Goal: Task Accomplishment & Management: Complete application form

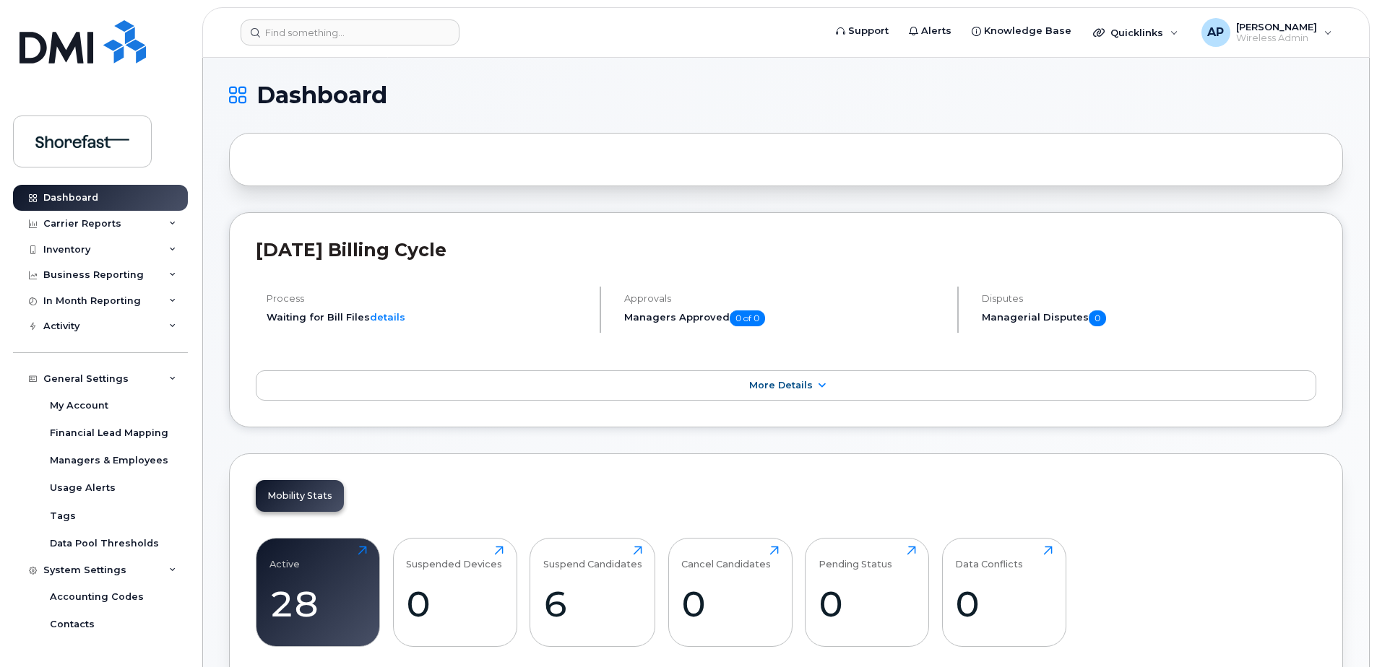
scroll to position [184, 0]
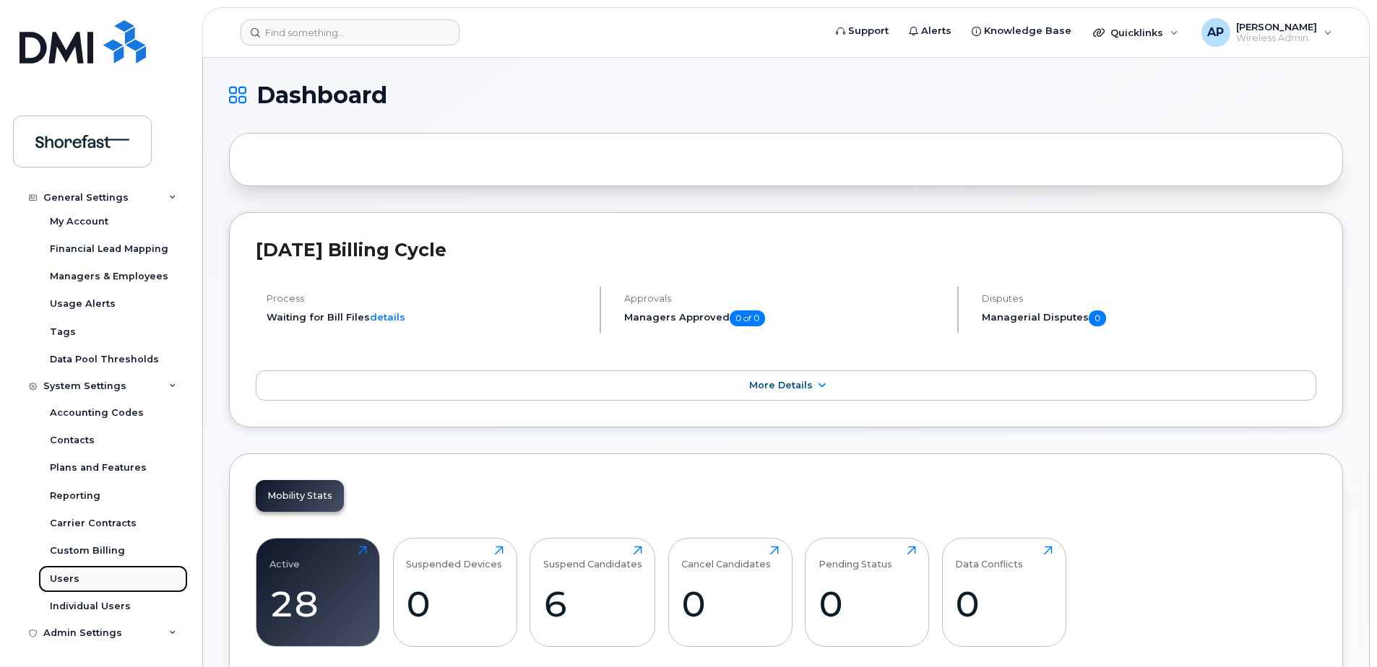
click at [72, 578] on div "Users" at bounding box center [65, 579] width 30 height 13
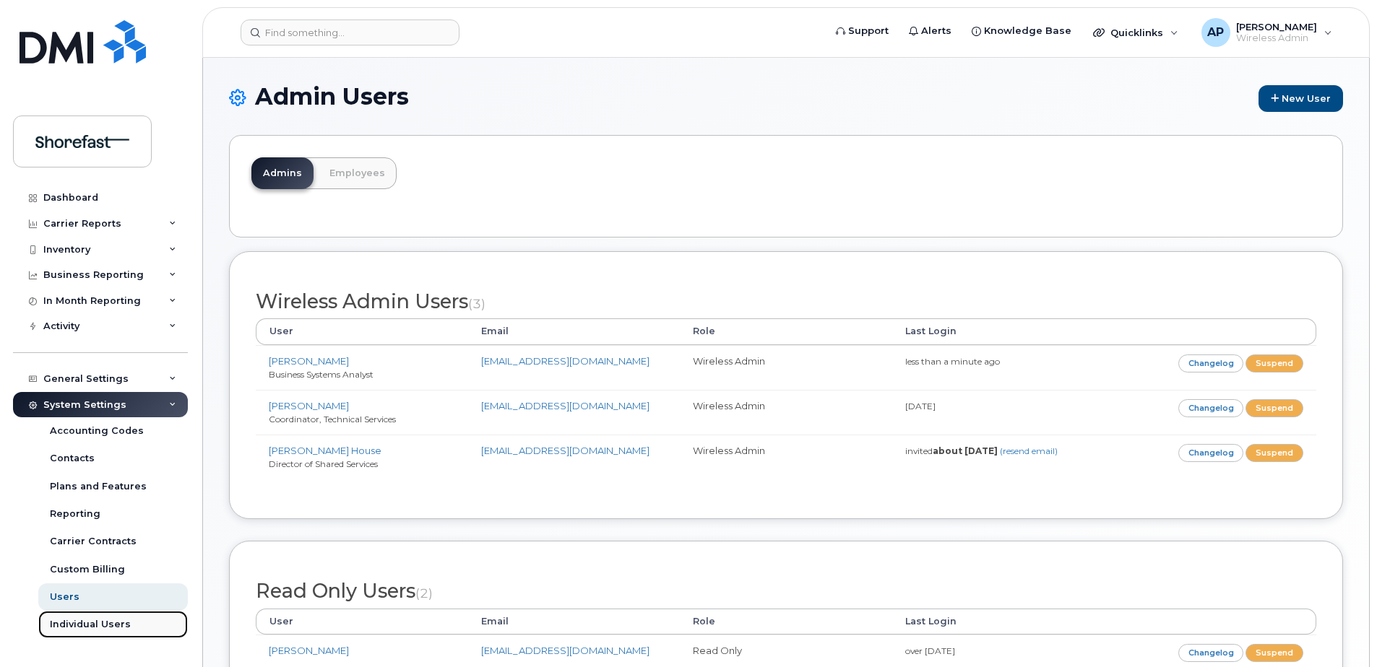
click at [101, 621] on div "Individual Users" at bounding box center [90, 624] width 81 height 13
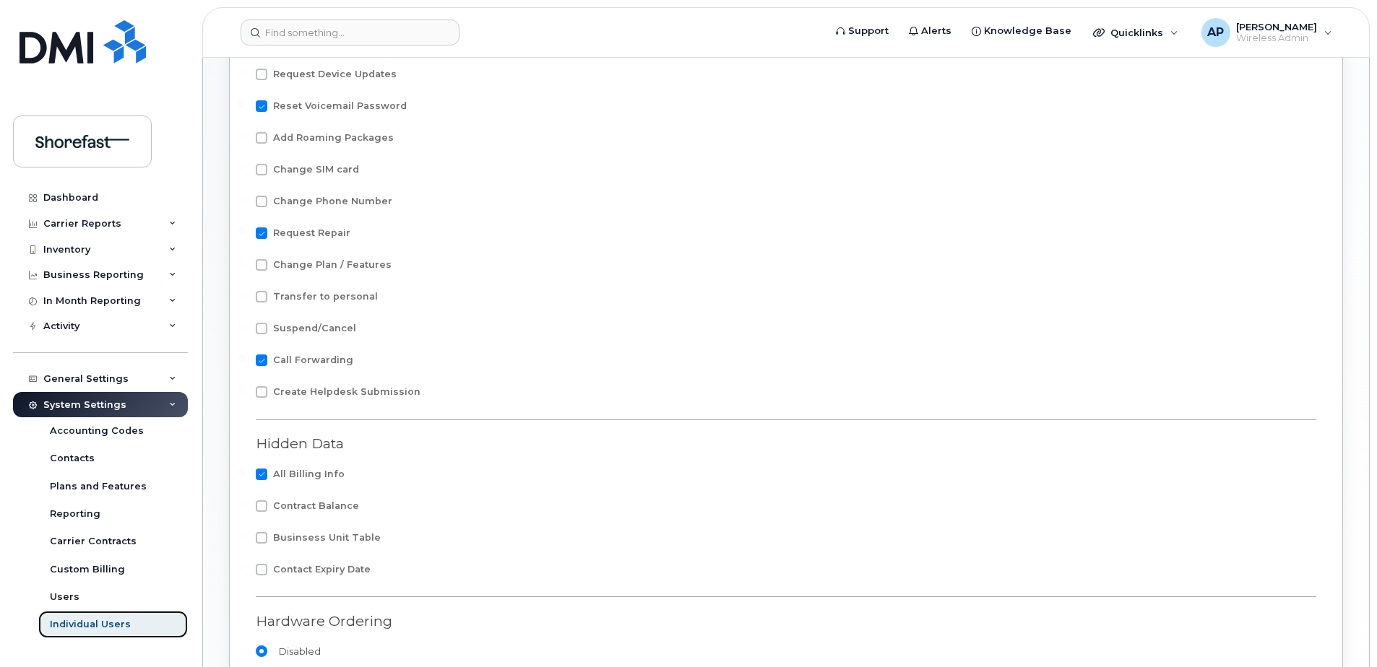
scroll to position [30, 0]
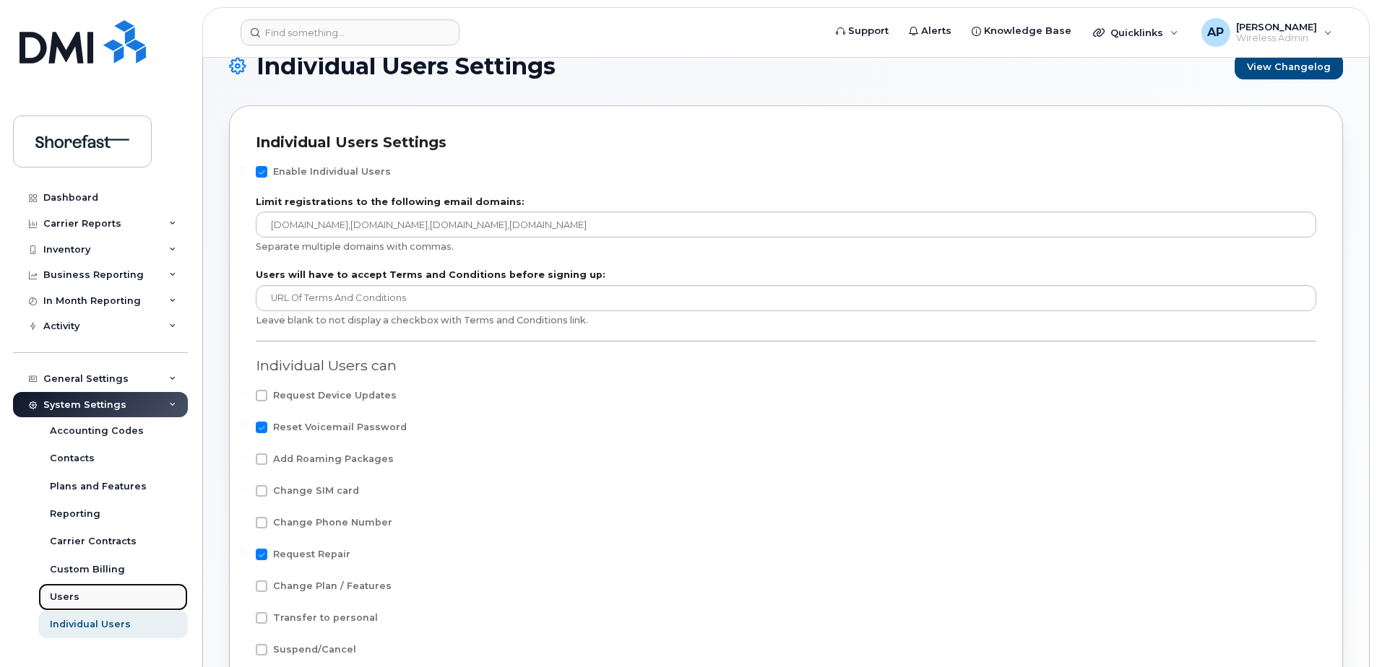
click at [92, 599] on link "Users" at bounding box center [113, 597] width 150 height 27
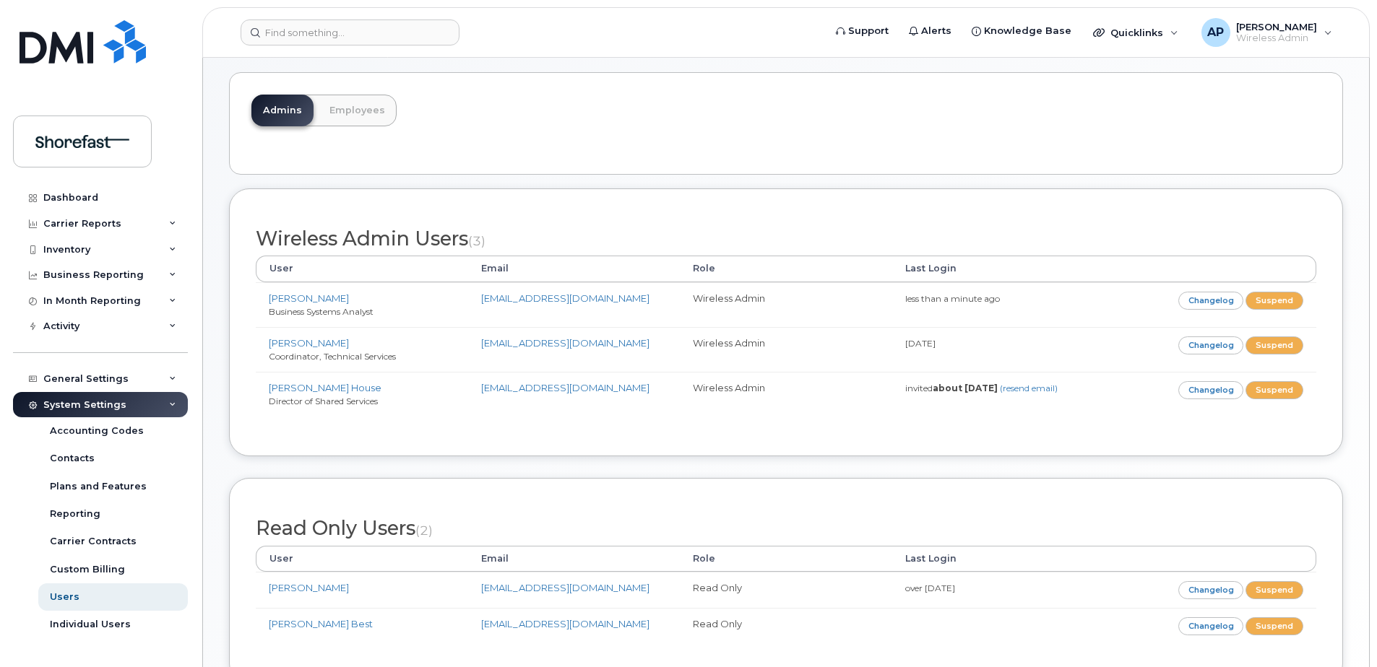
scroll to position [144, 0]
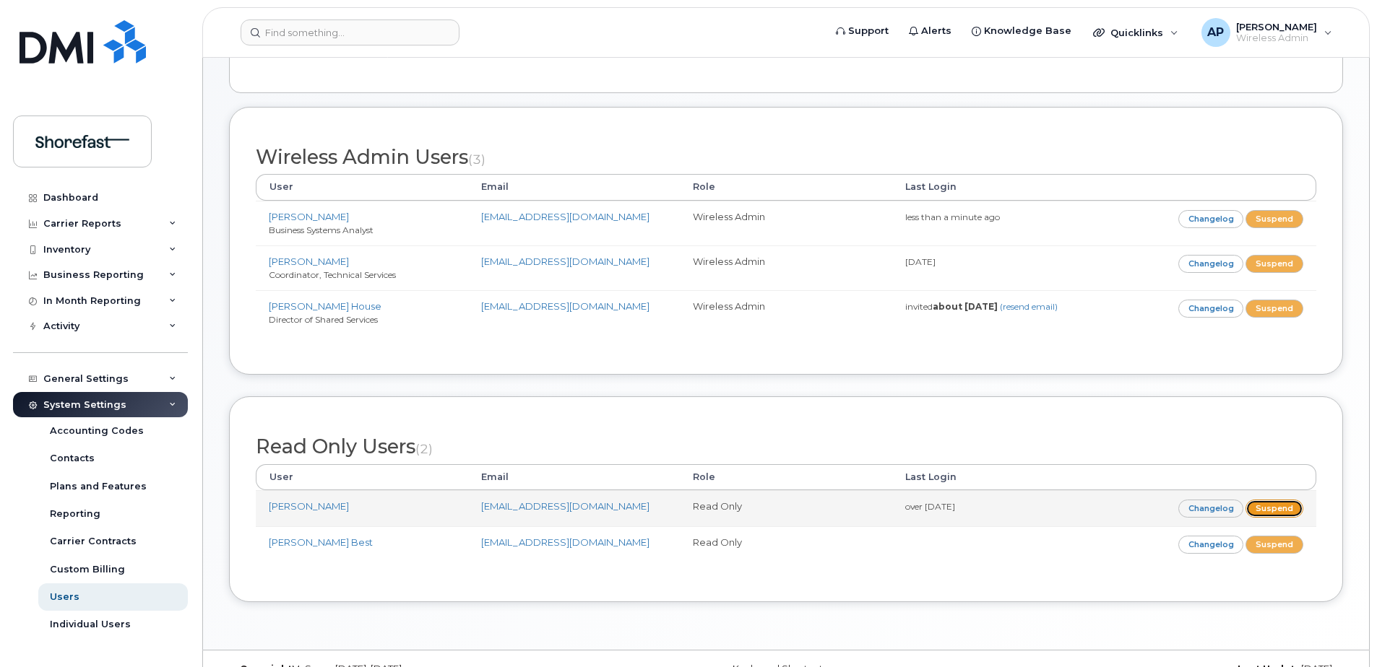
click at [1272, 509] on link "Suspend" at bounding box center [1274, 509] width 58 height 18
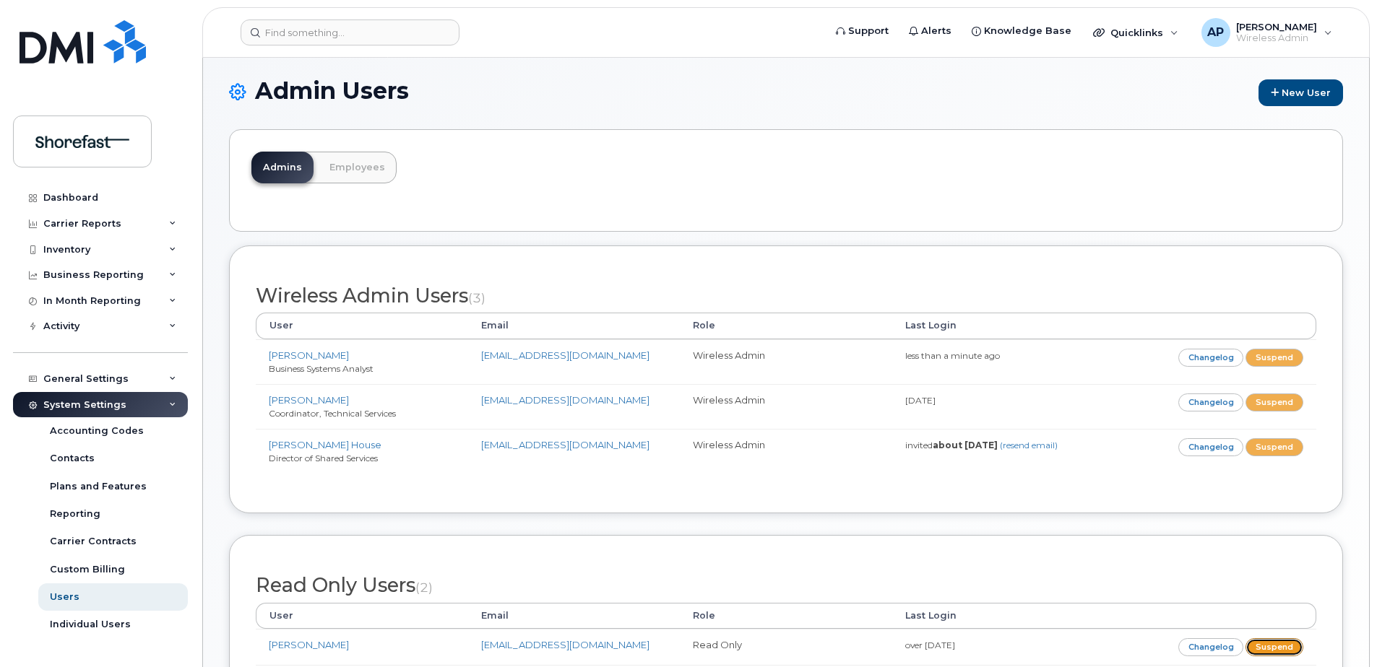
scroll to position [0, 0]
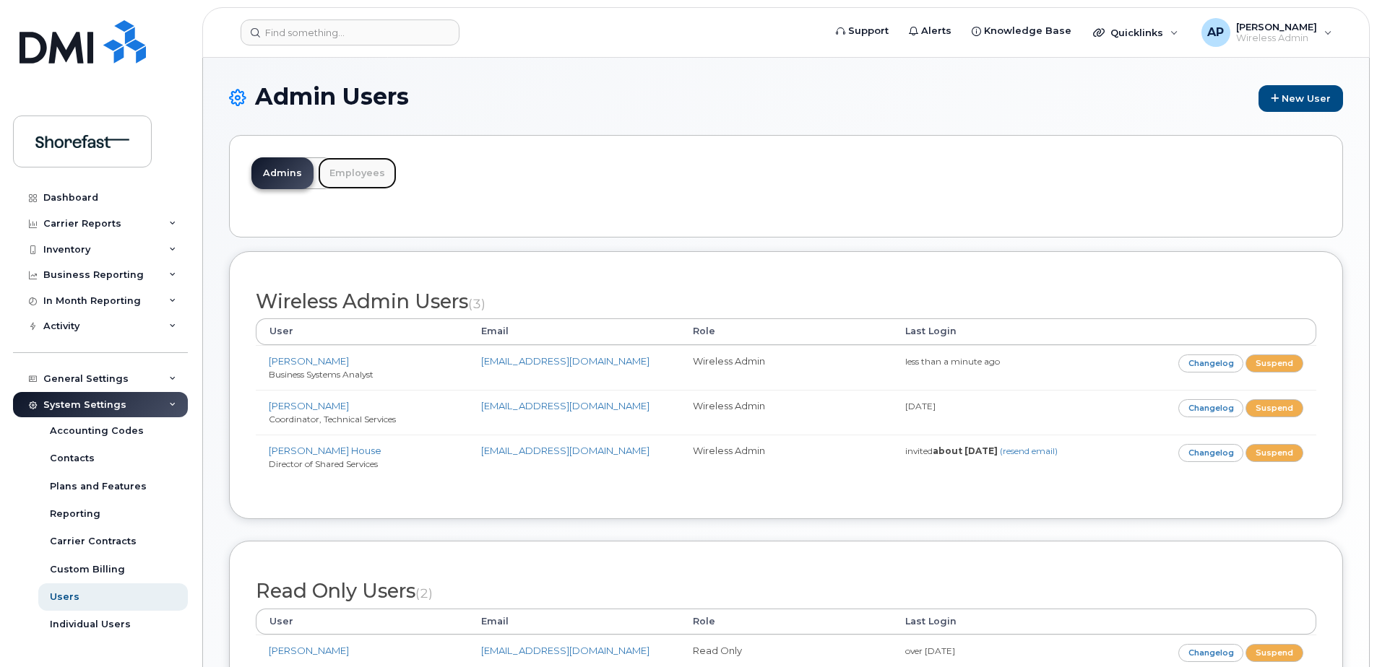
click at [351, 175] on link "Employees" at bounding box center [357, 173] width 79 height 32
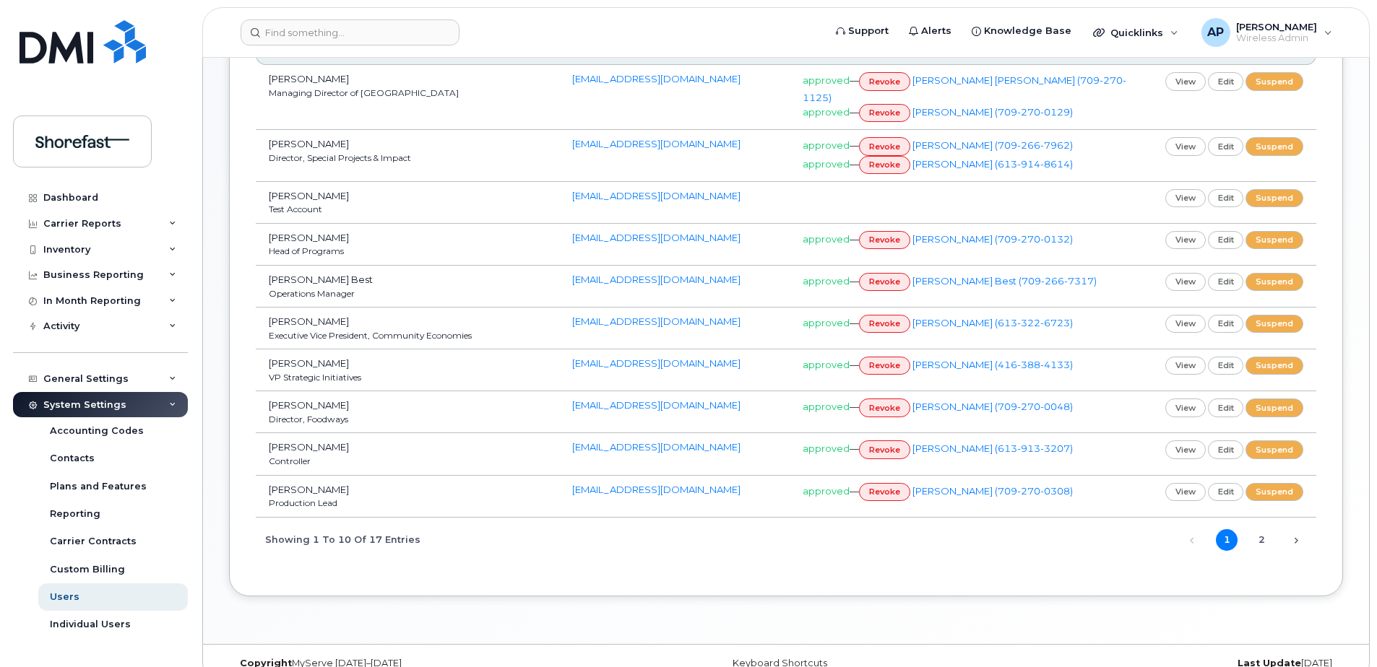
scroll to position [295, 0]
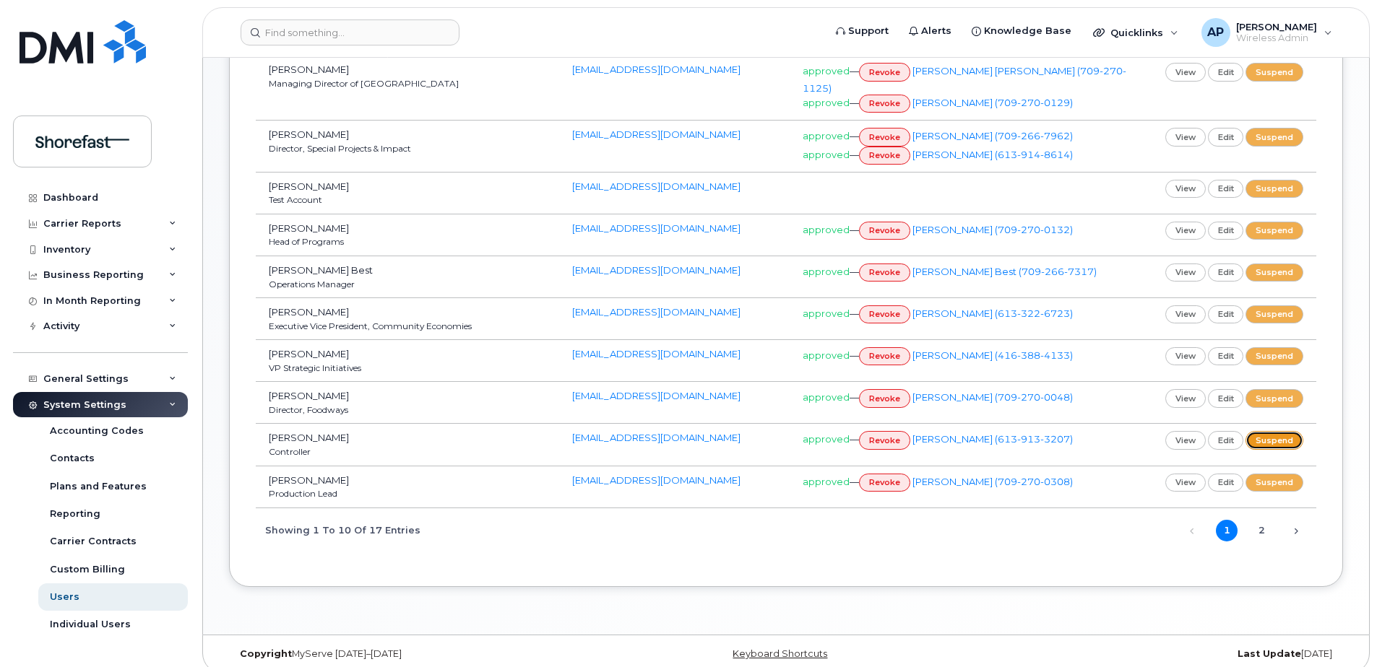
click at [1267, 431] on link "suspend" at bounding box center [1274, 440] width 58 height 18
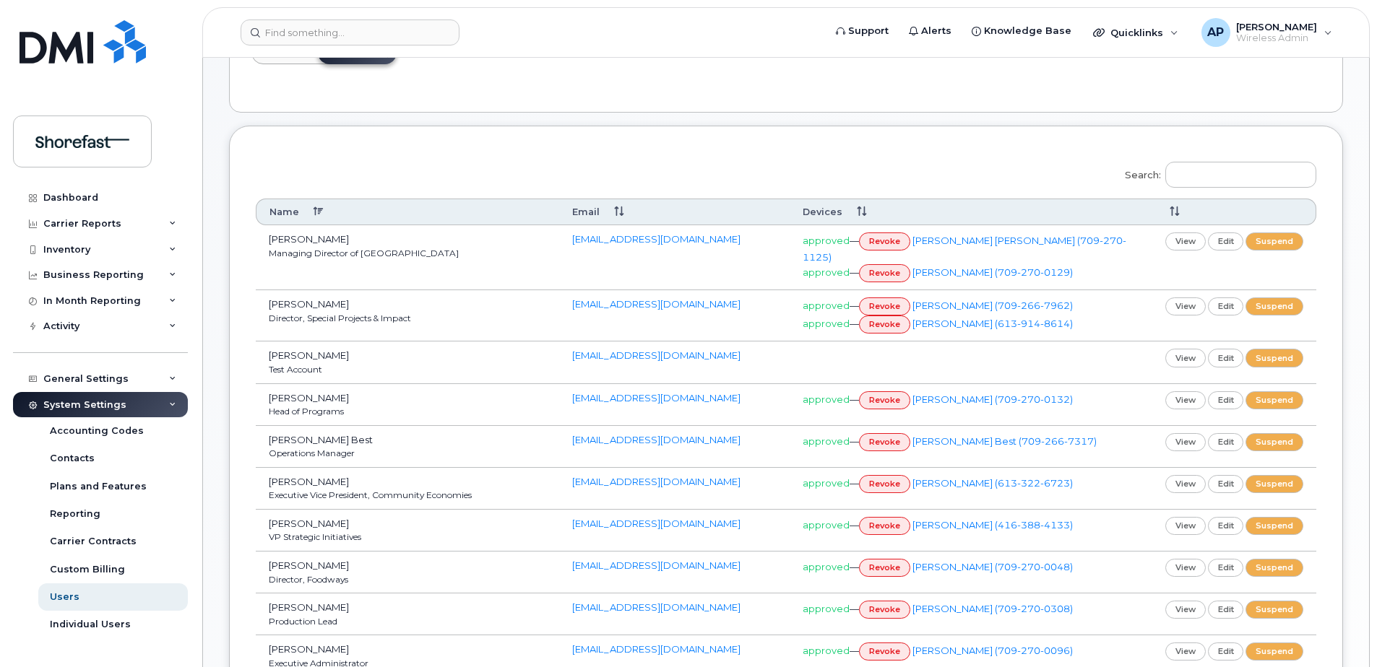
scroll to position [217, 0]
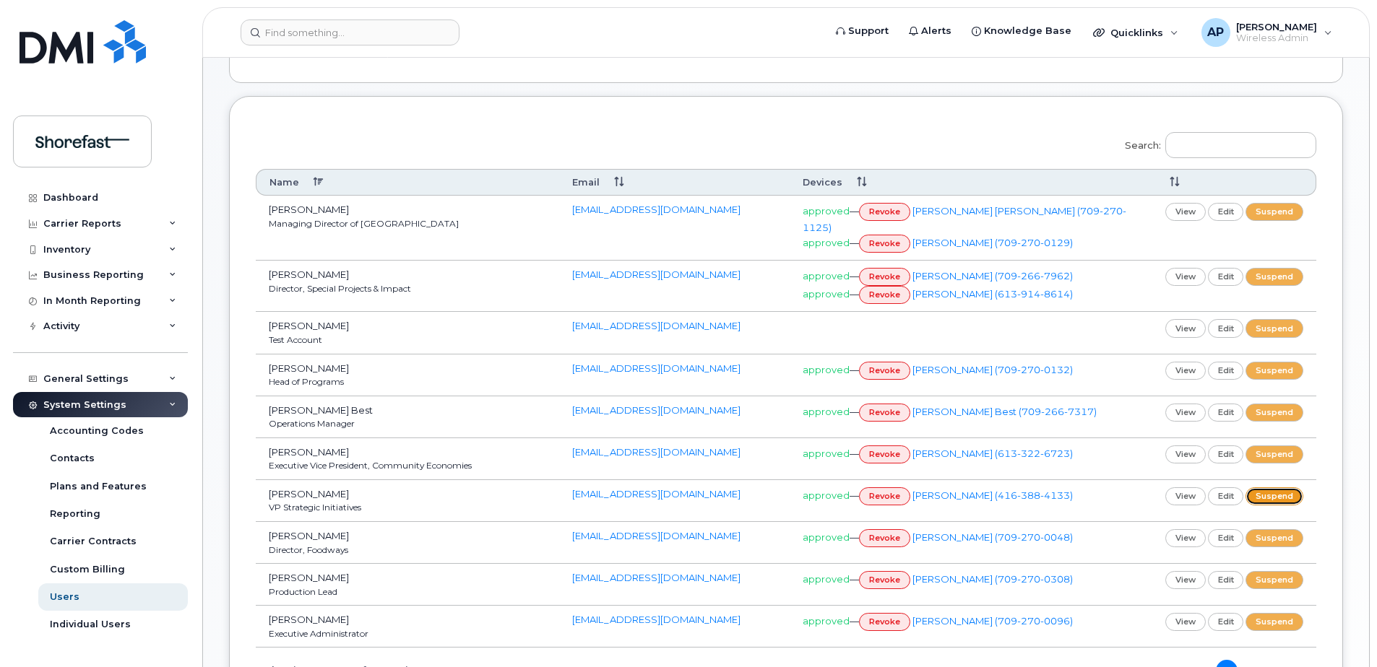
click at [1267, 488] on link "suspend" at bounding box center [1274, 497] width 58 height 18
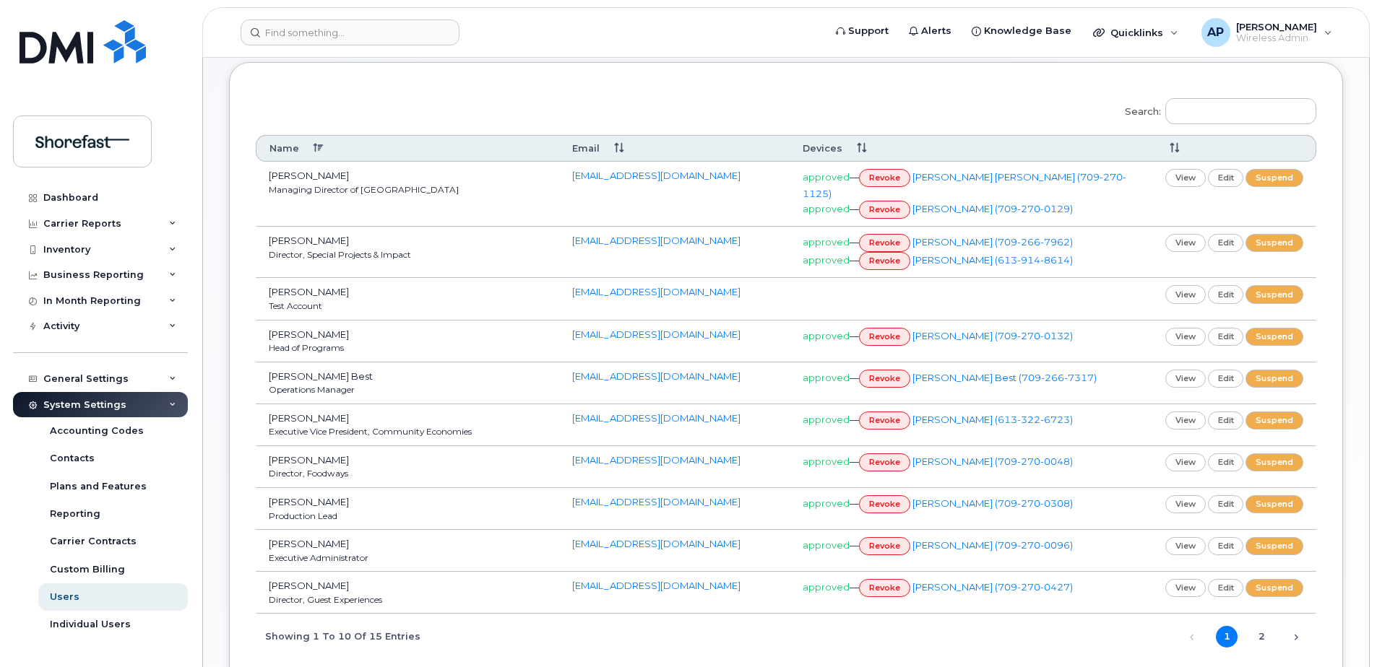
scroll to position [289, 0]
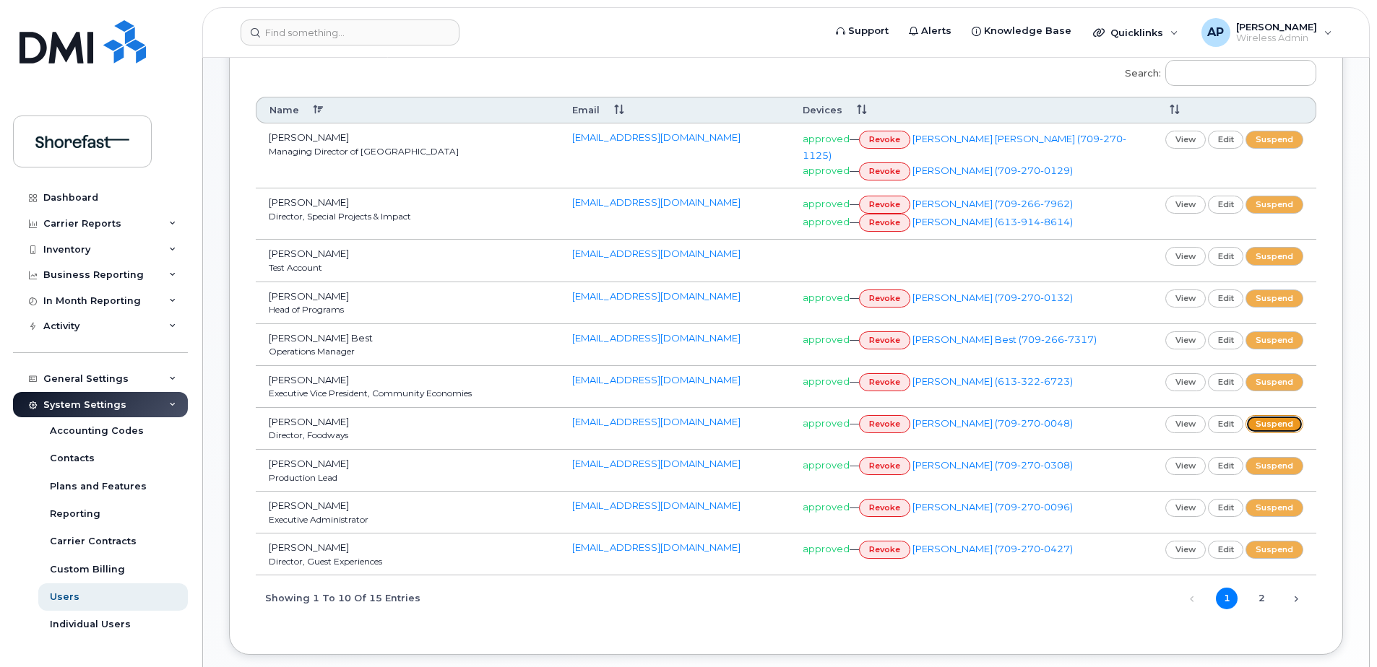
click at [1287, 415] on link "suspend" at bounding box center [1274, 424] width 58 height 18
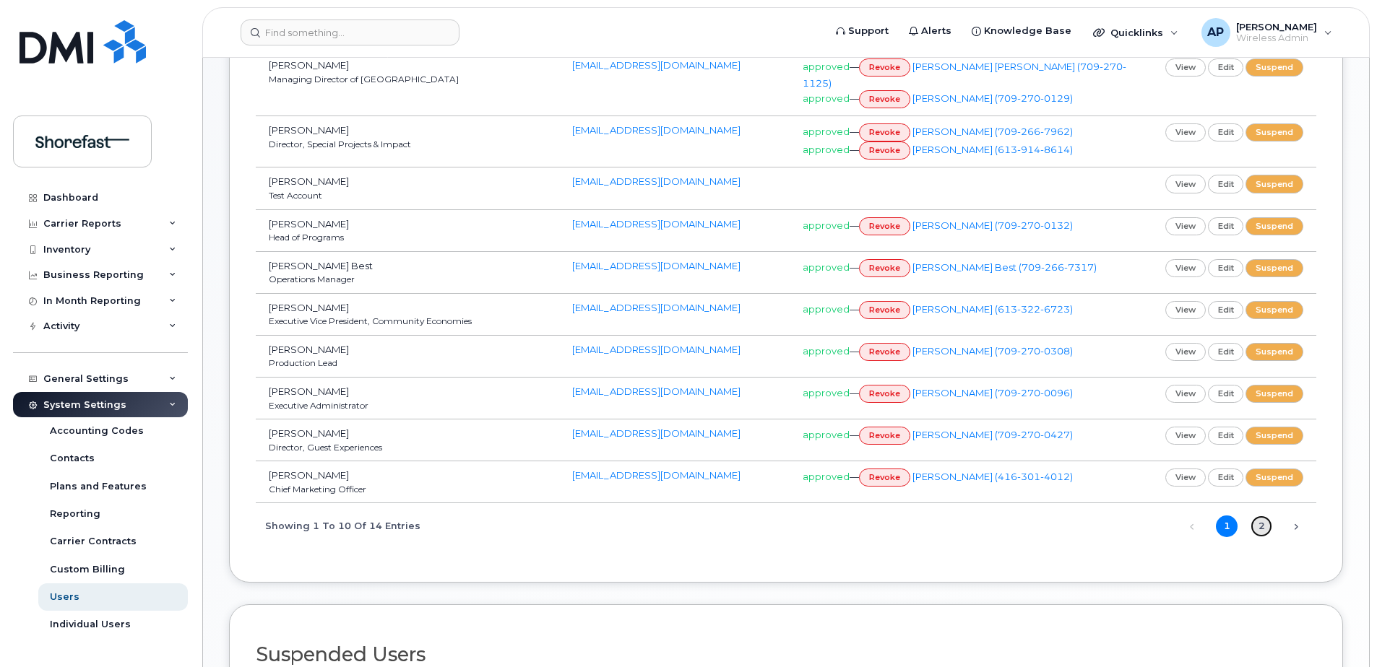
click at [1265, 516] on link "2" at bounding box center [1261, 527] width 22 height 22
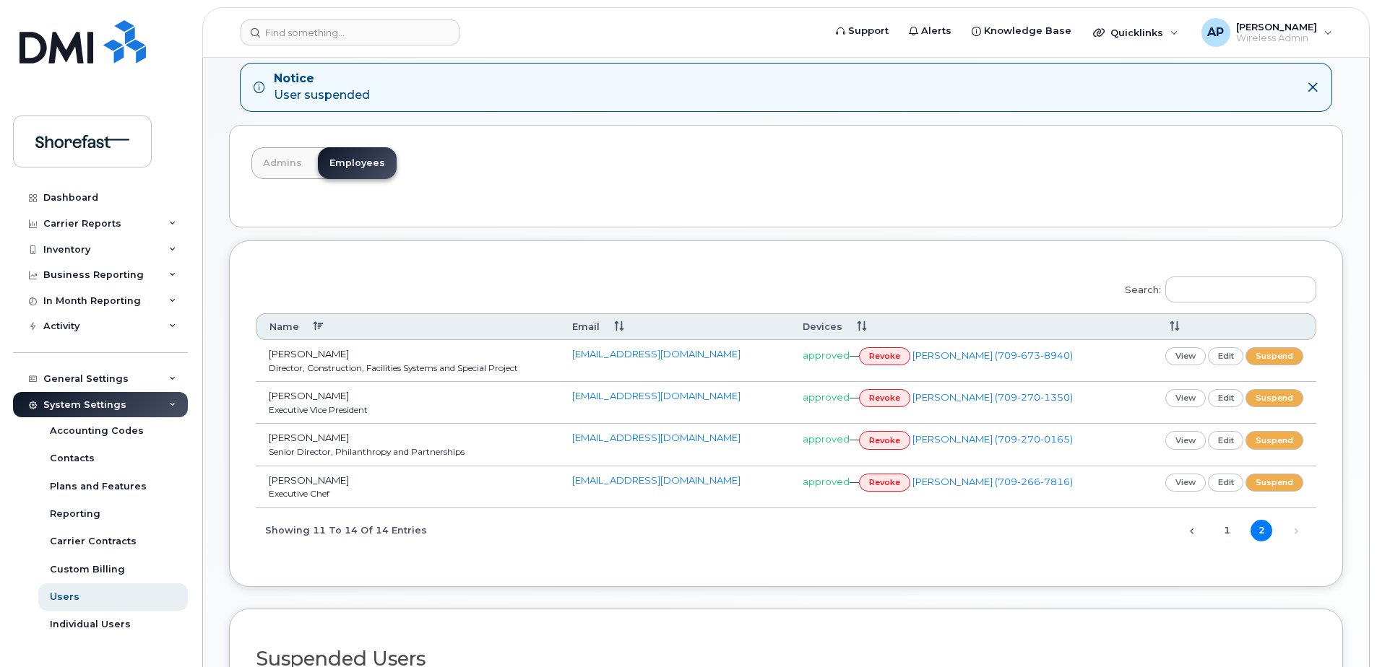
scroll to position [144, 0]
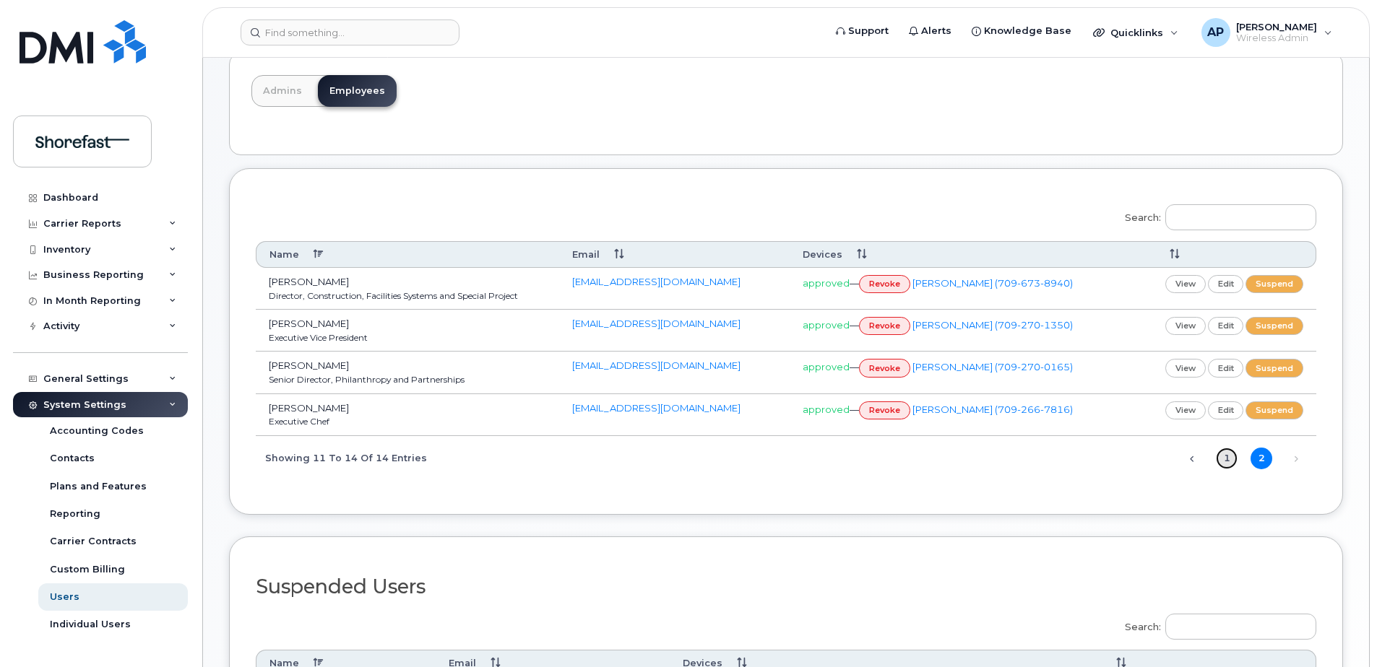
click at [1232, 462] on link "1" at bounding box center [1227, 459] width 22 height 22
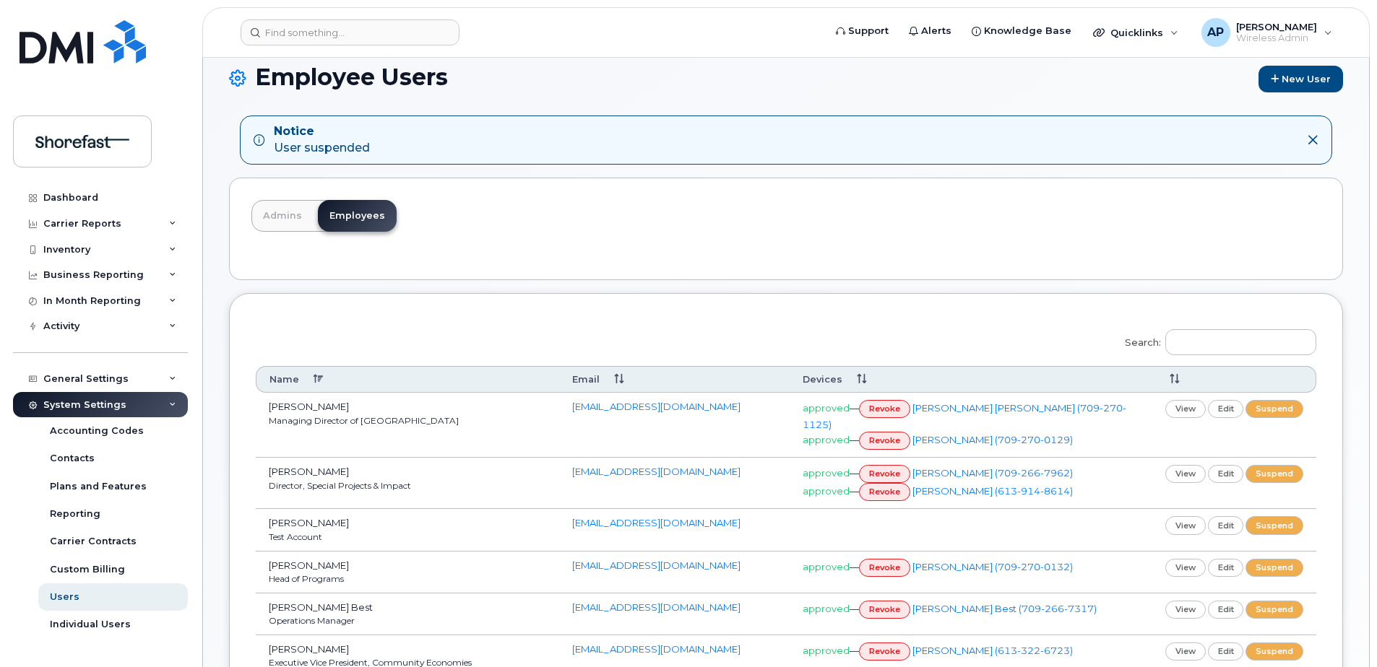
scroll to position [1, 0]
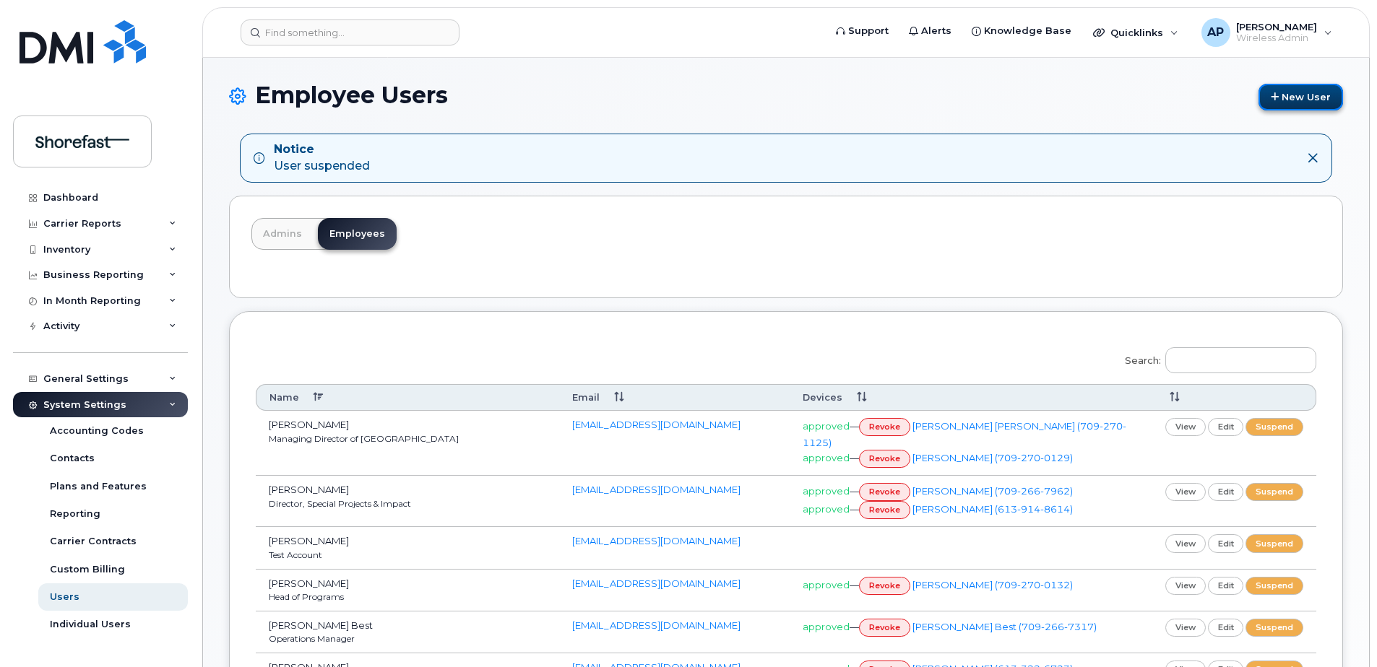
click at [1310, 95] on link "New User" at bounding box center [1300, 97] width 85 height 27
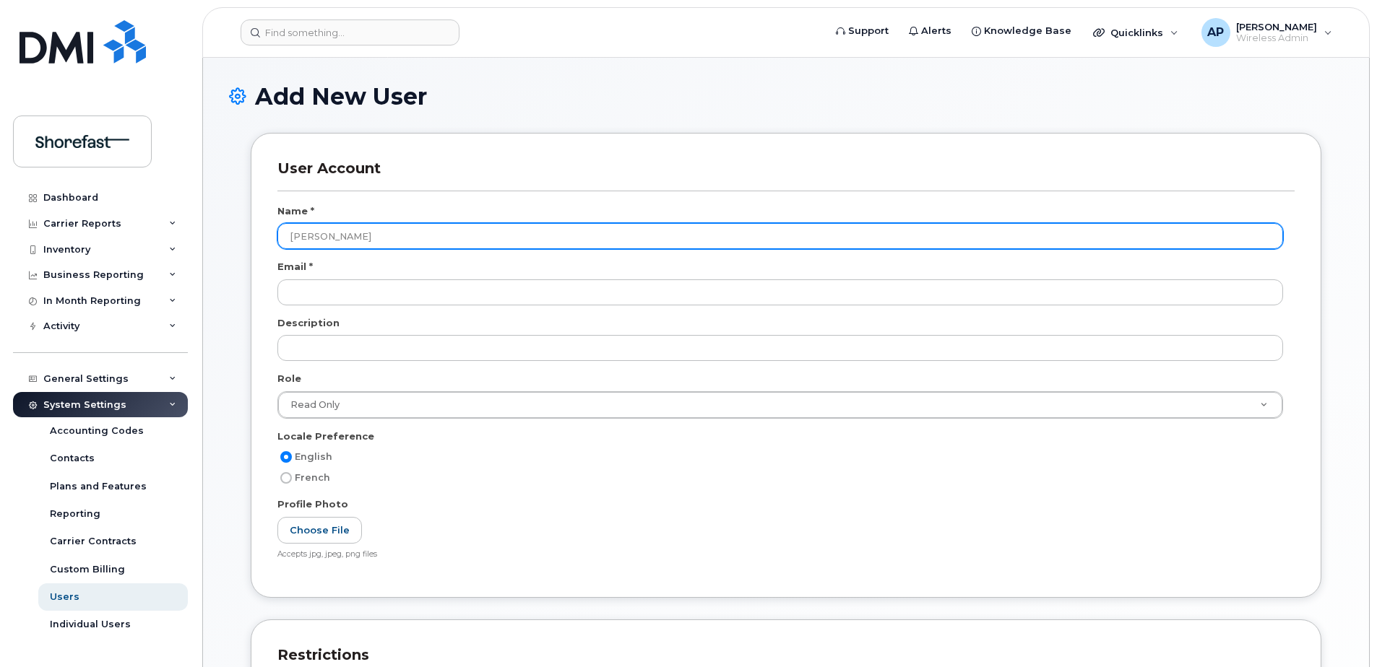
type input "[PERSON_NAME]"
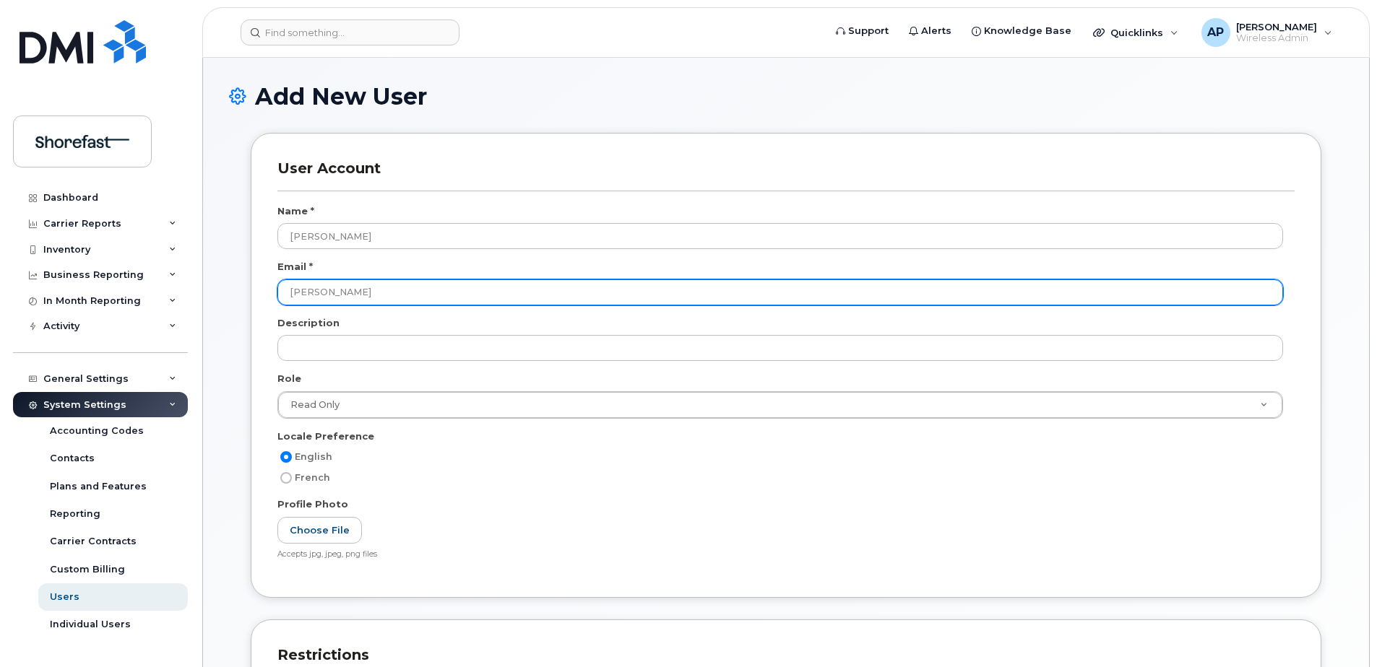
type input "[PERSON_NAME][EMAIL_ADDRESS][DOMAIN_NAME]"
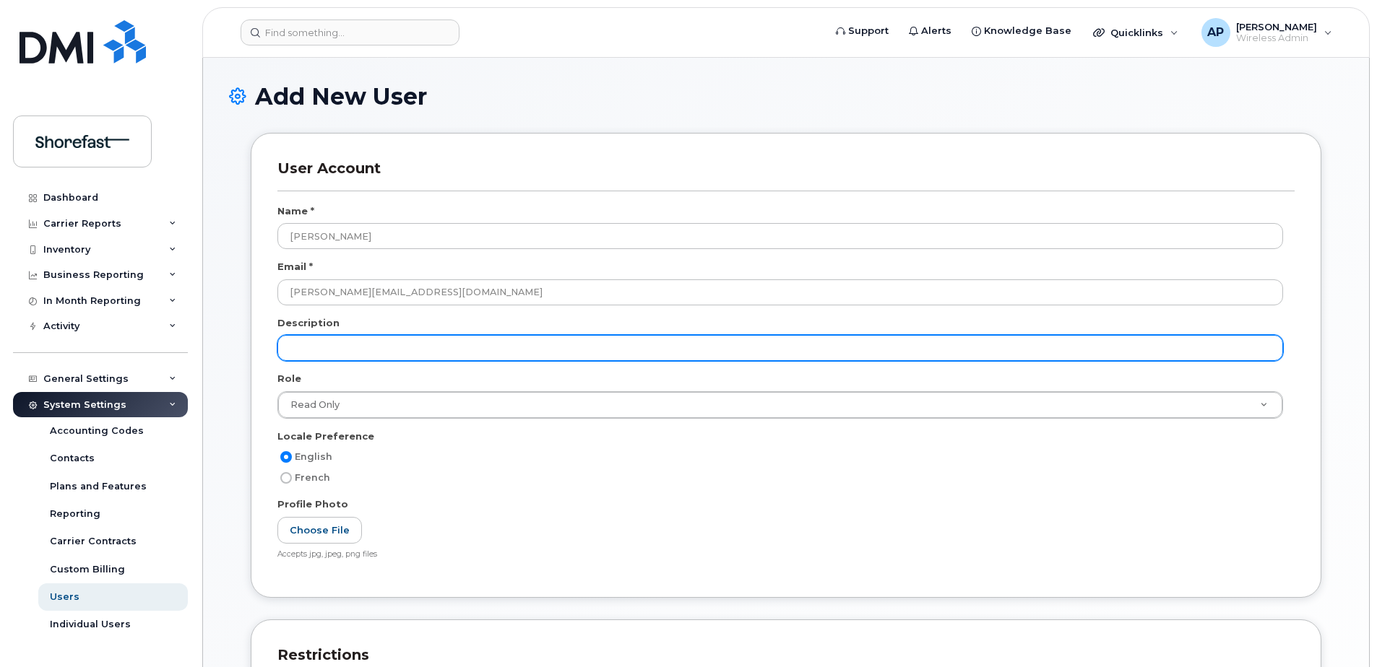
click at [393, 350] on input "text" at bounding box center [780, 348] width 1006 height 26
paste input "Art, Architecture & Design Coordinator"
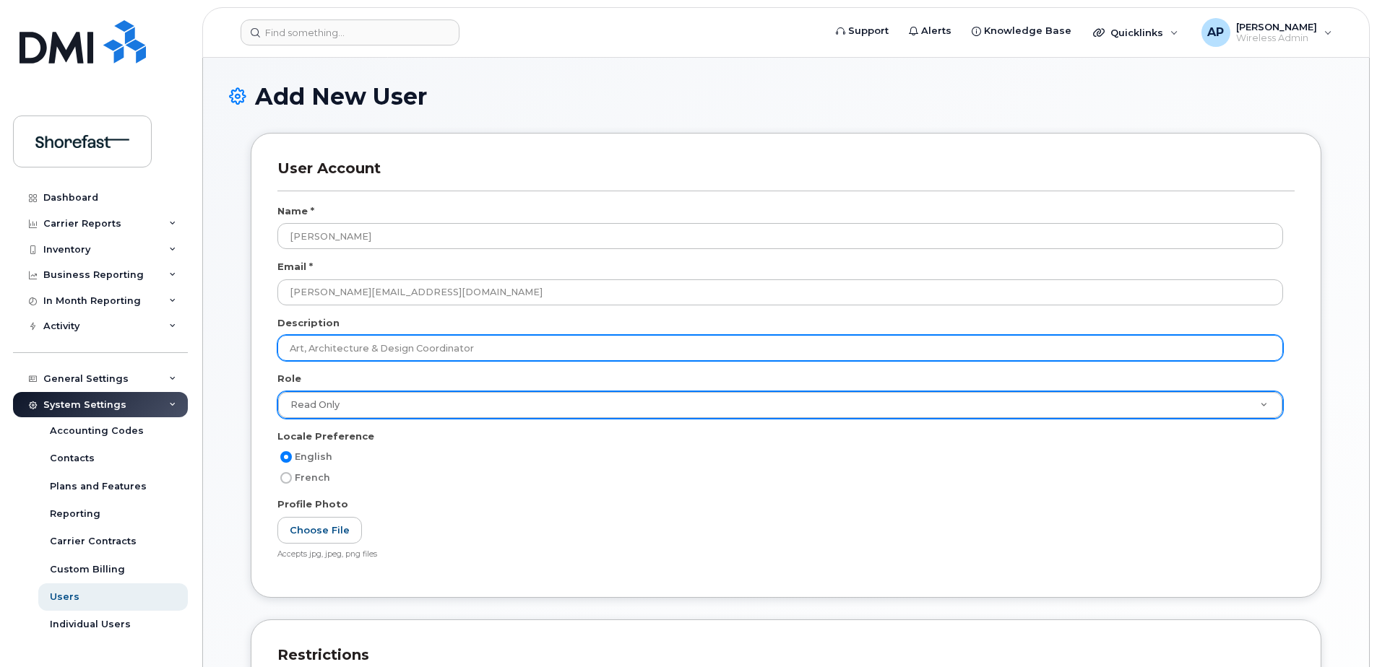
type input "Art, Architecture & Design Coordinator"
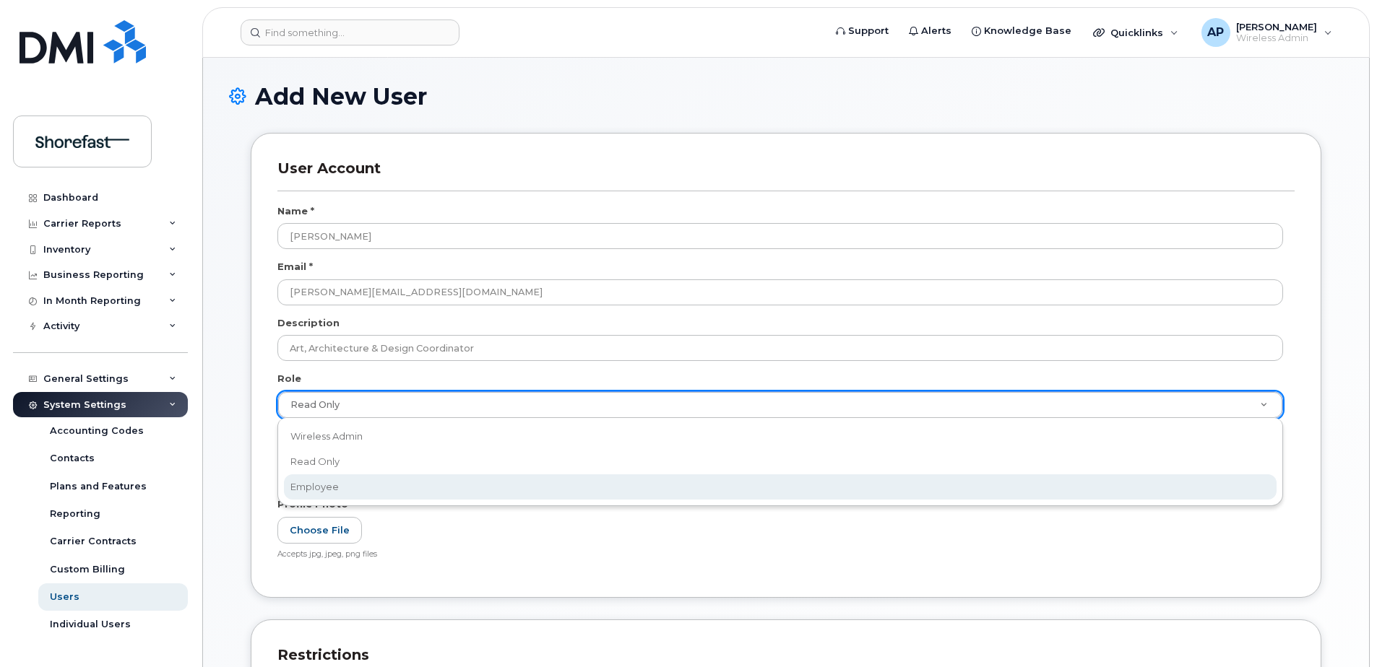
select select "employee"
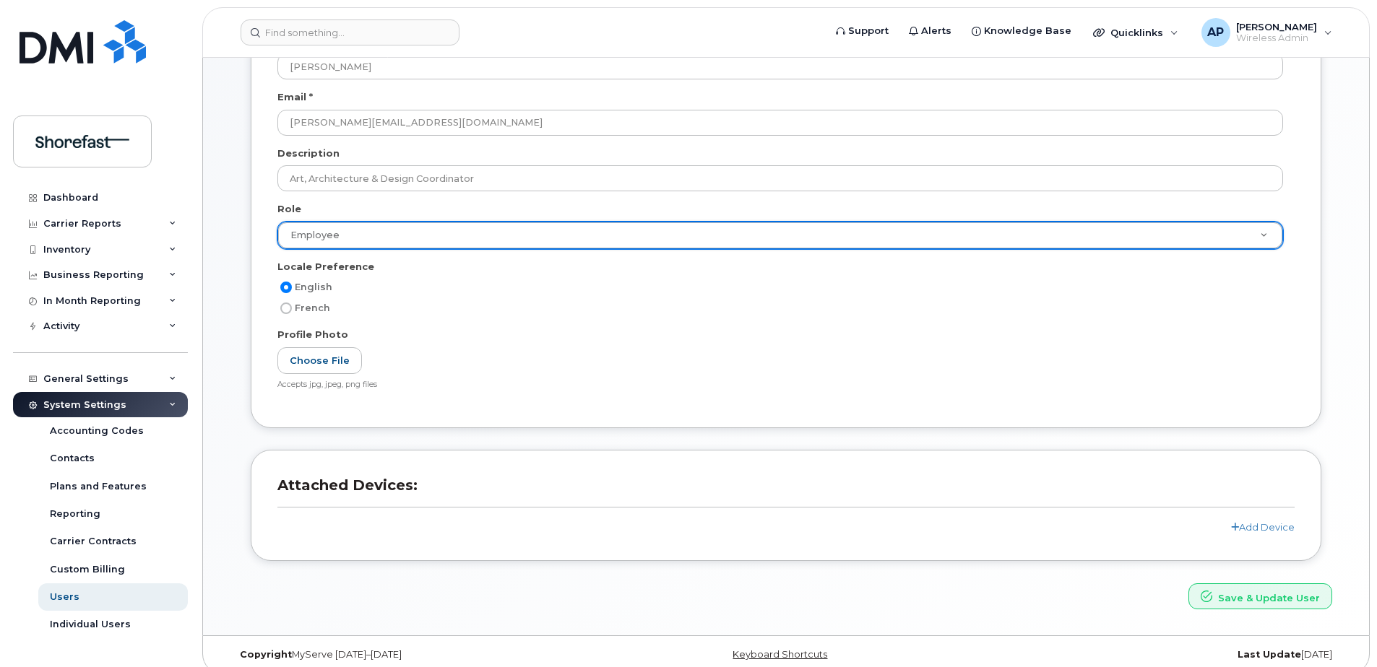
scroll to position [184, 0]
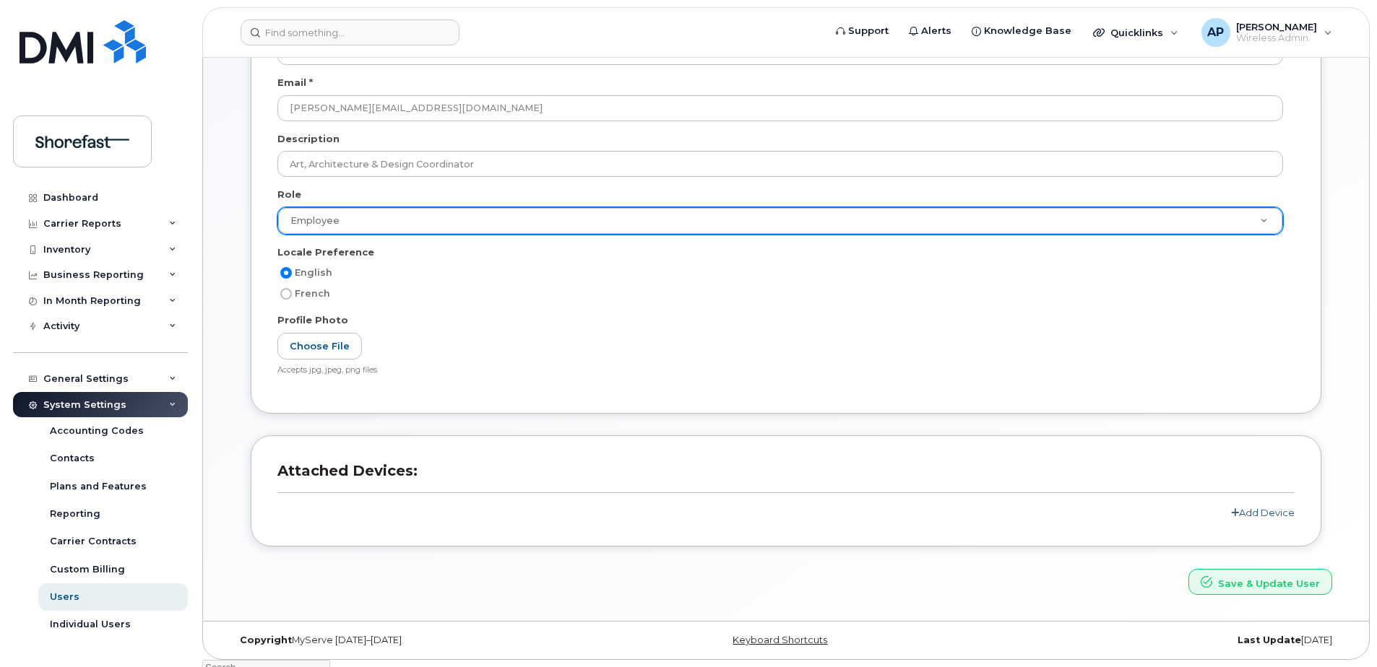
click at [1248, 514] on link "Add Device" at bounding box center [1263, 513] width 64 height 12
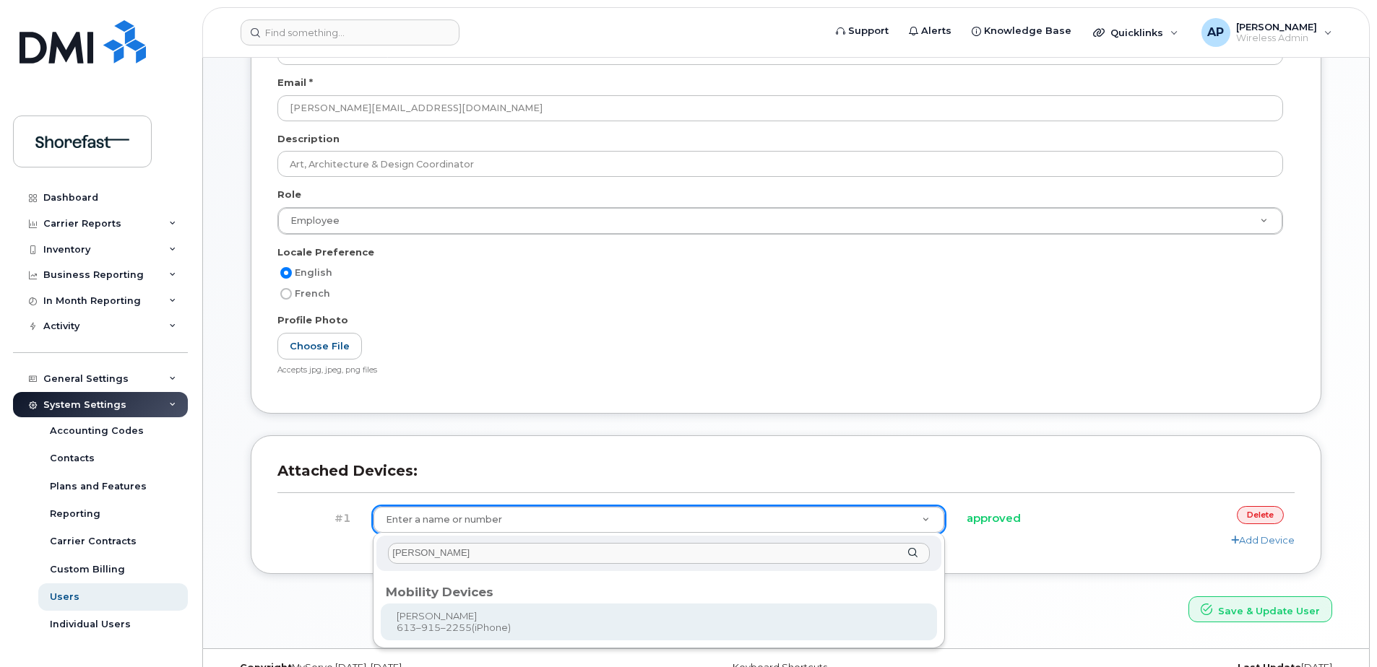
type input "Nathan"
type input "1236785"
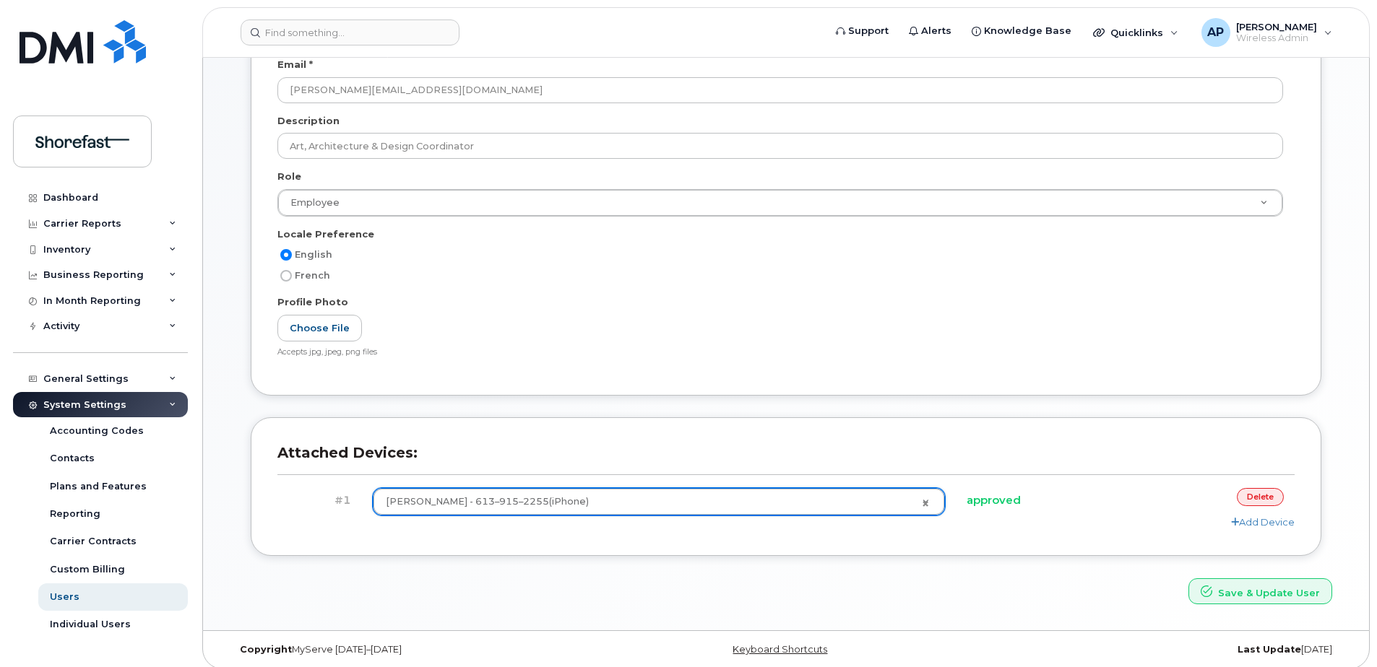
scroll to position [212, 0]
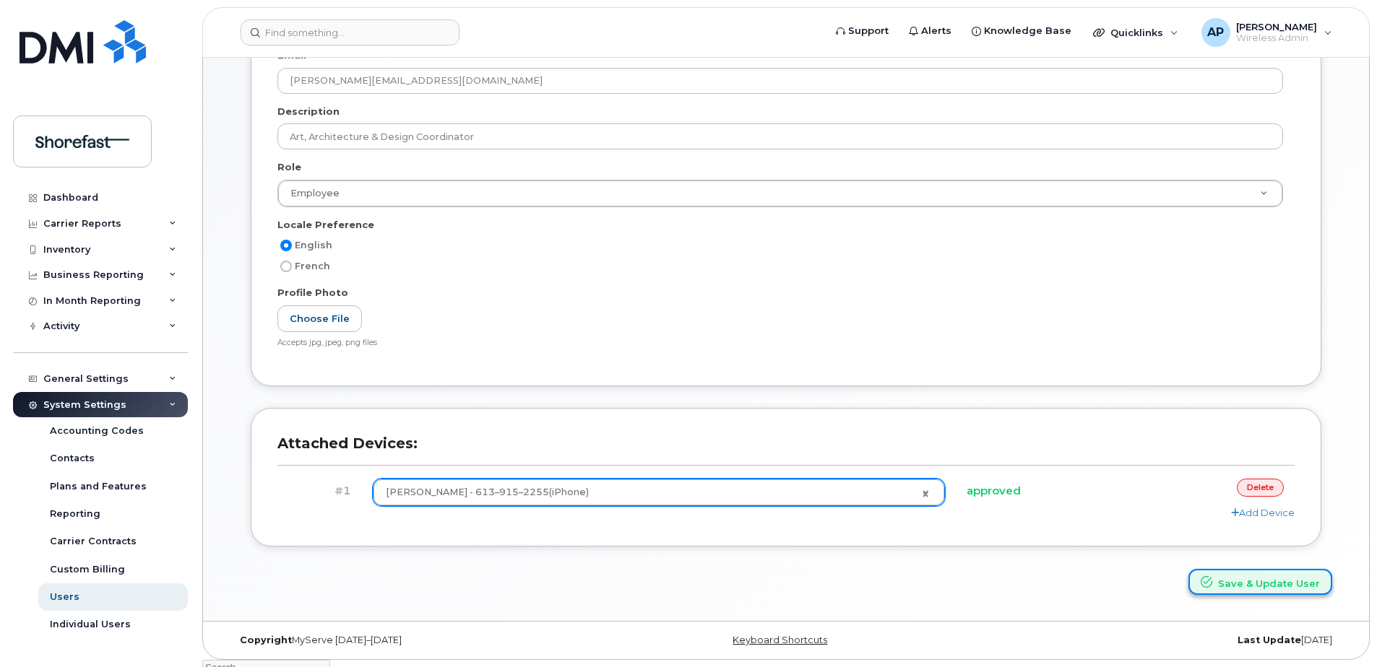
click at [1235, 584] on button "Save & Update User" at bounding box center [1260, 582] width 144 height 27
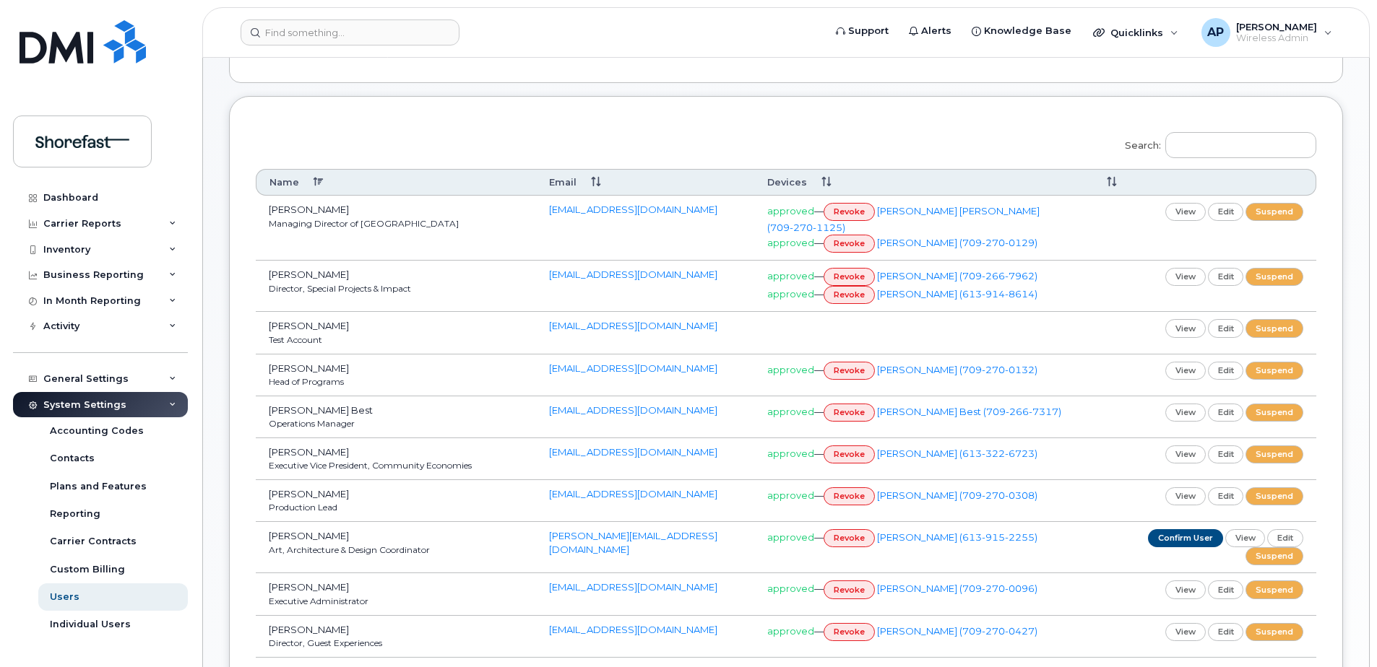
scroll to position [289, 0]
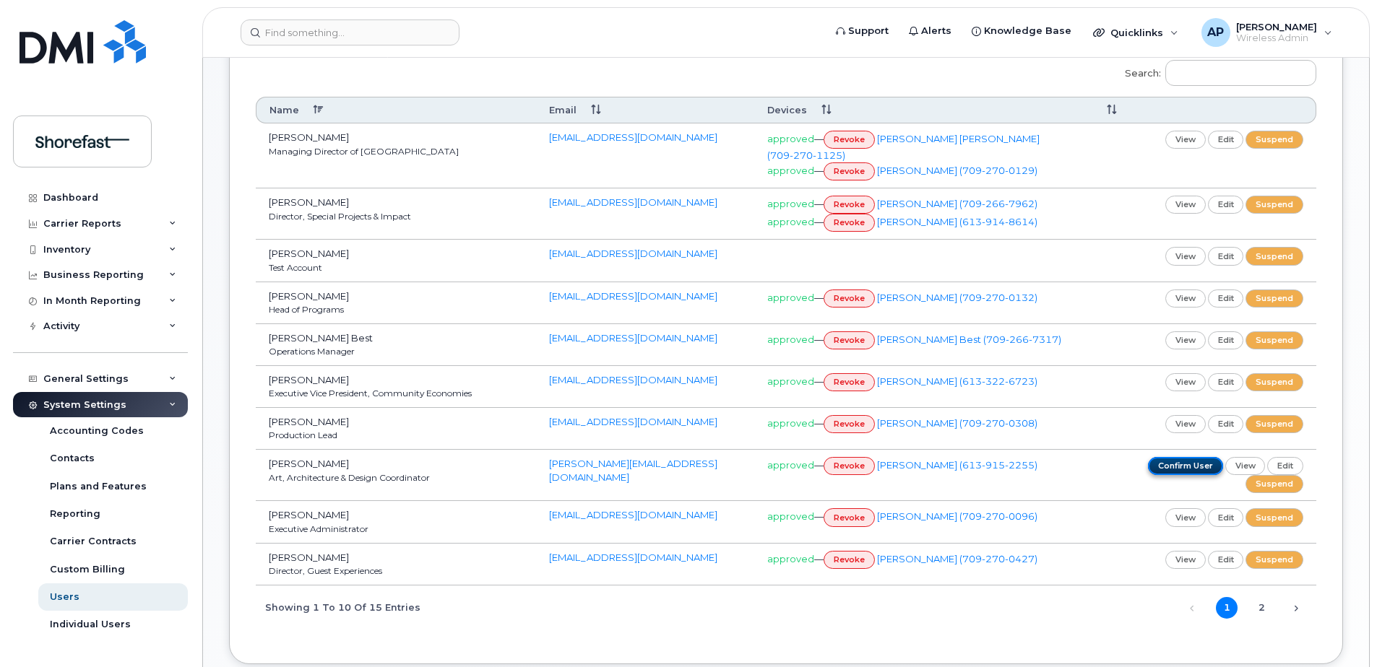
click at [1167, 470] on link "confirm user" at bounding box center [1185, 466] width 75 height 18
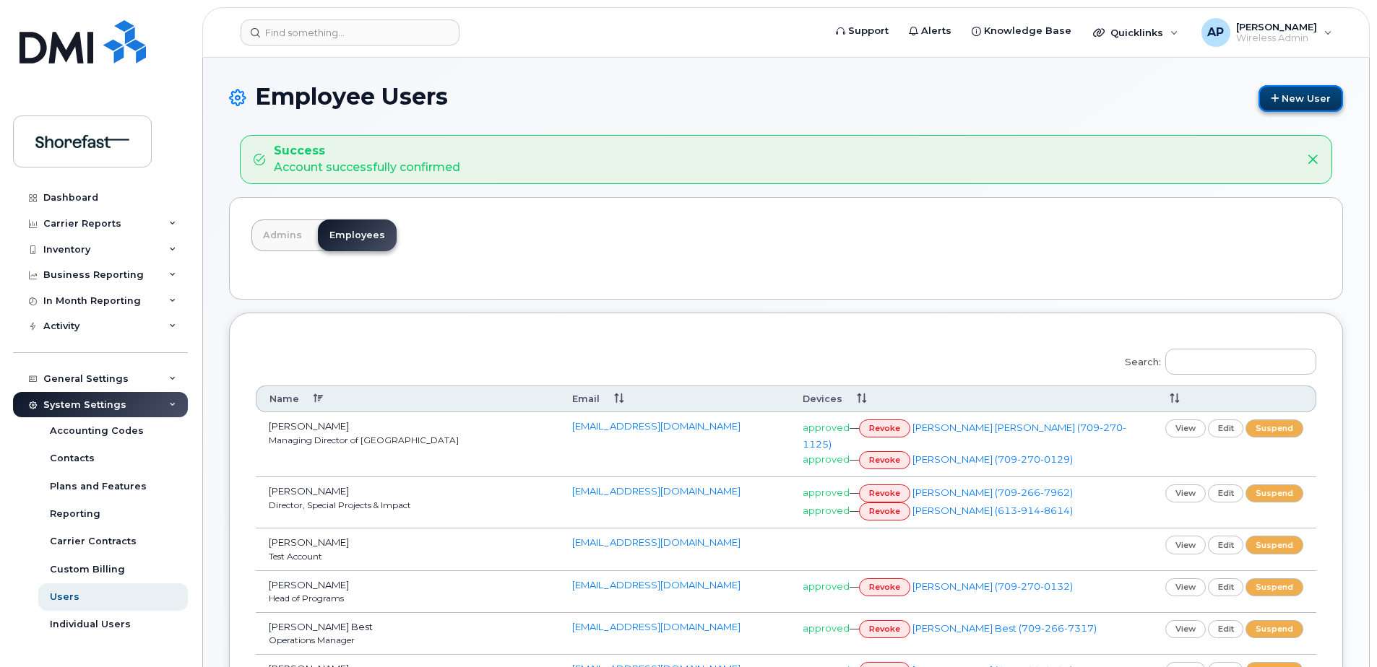
click at [1305, 89] on link "New User" at bounding box center [1300, 98] width 85 height 27
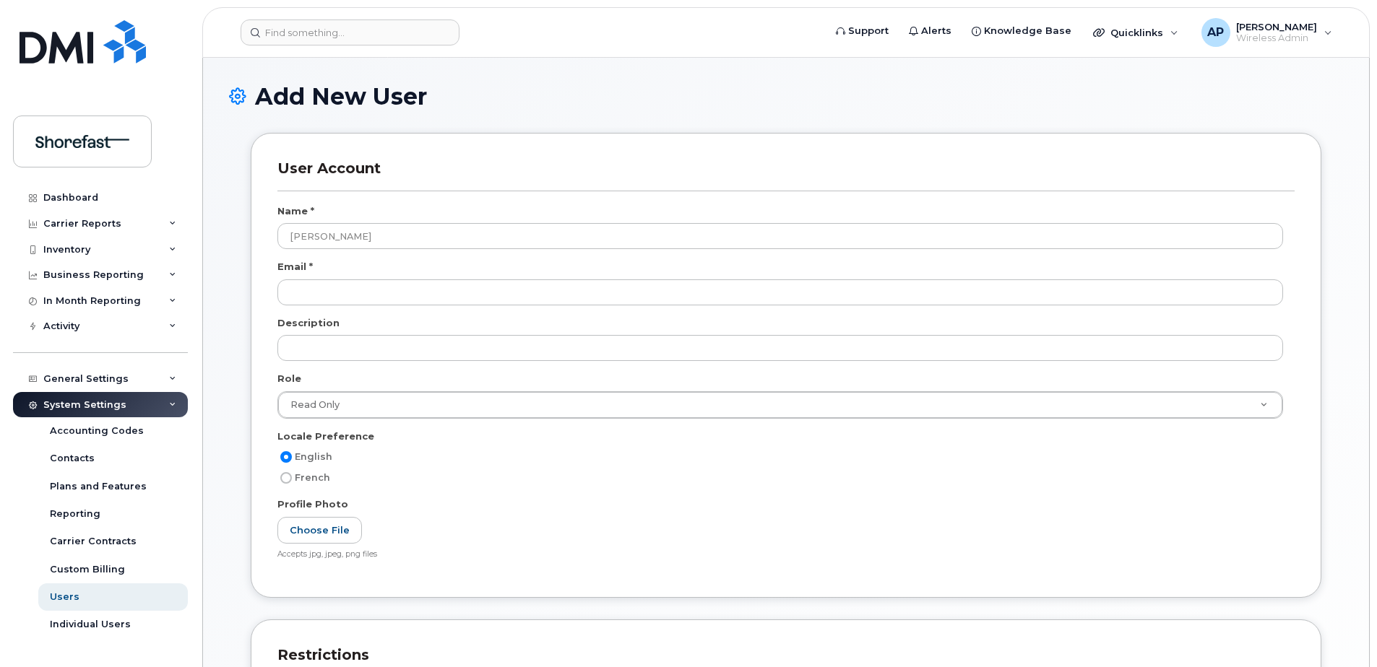
type input "[PERSON_NAME]"
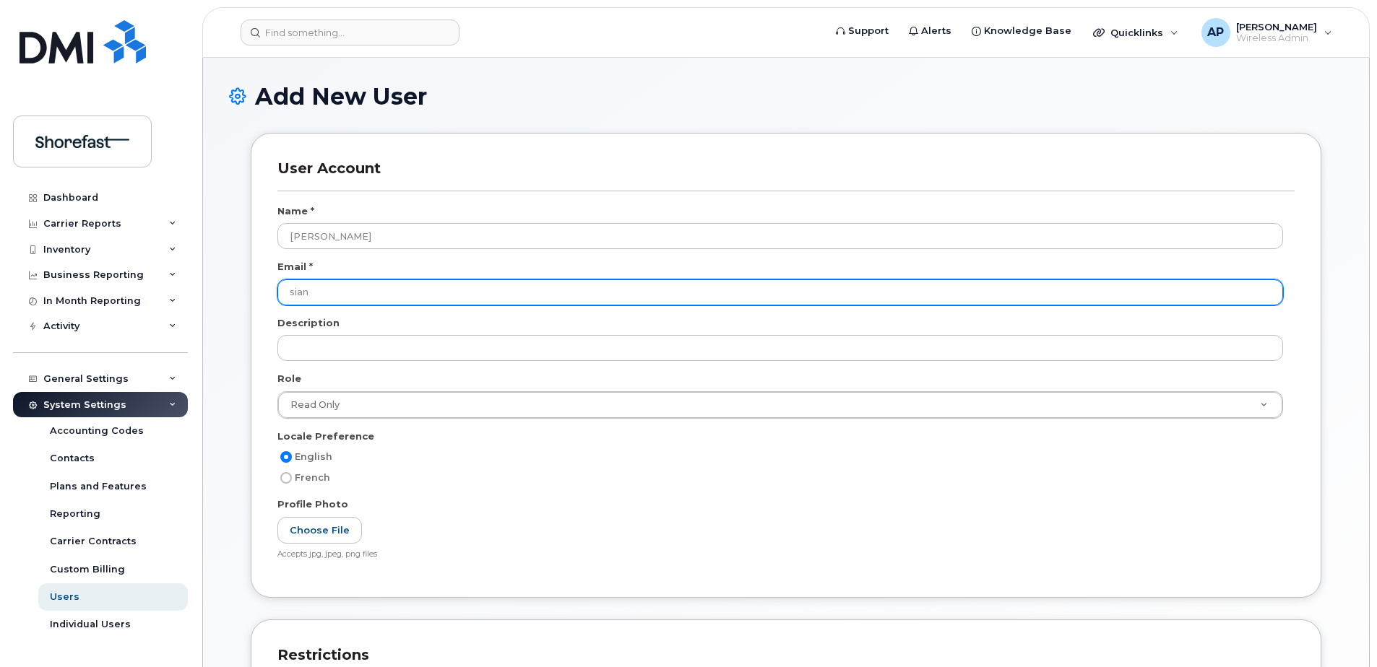
type input "[EMAIL_ADDRESS][DOMAIN_NAME]"
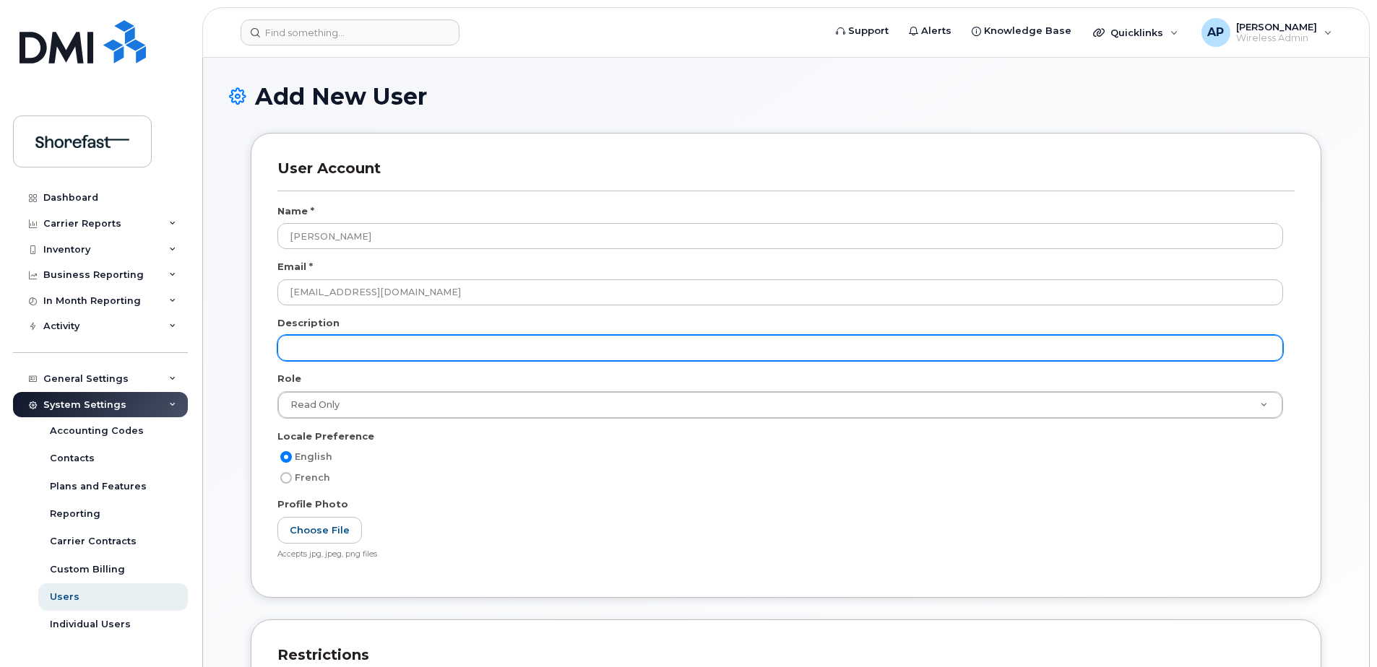
click at [389, 353] on input "text" at bounding box center [780, 348] width 1006 height 26
click at [358, 349] on input "text" at bounding box center [780, 348] width 1006 height 26
paste input "Coordinator, Social & Content"
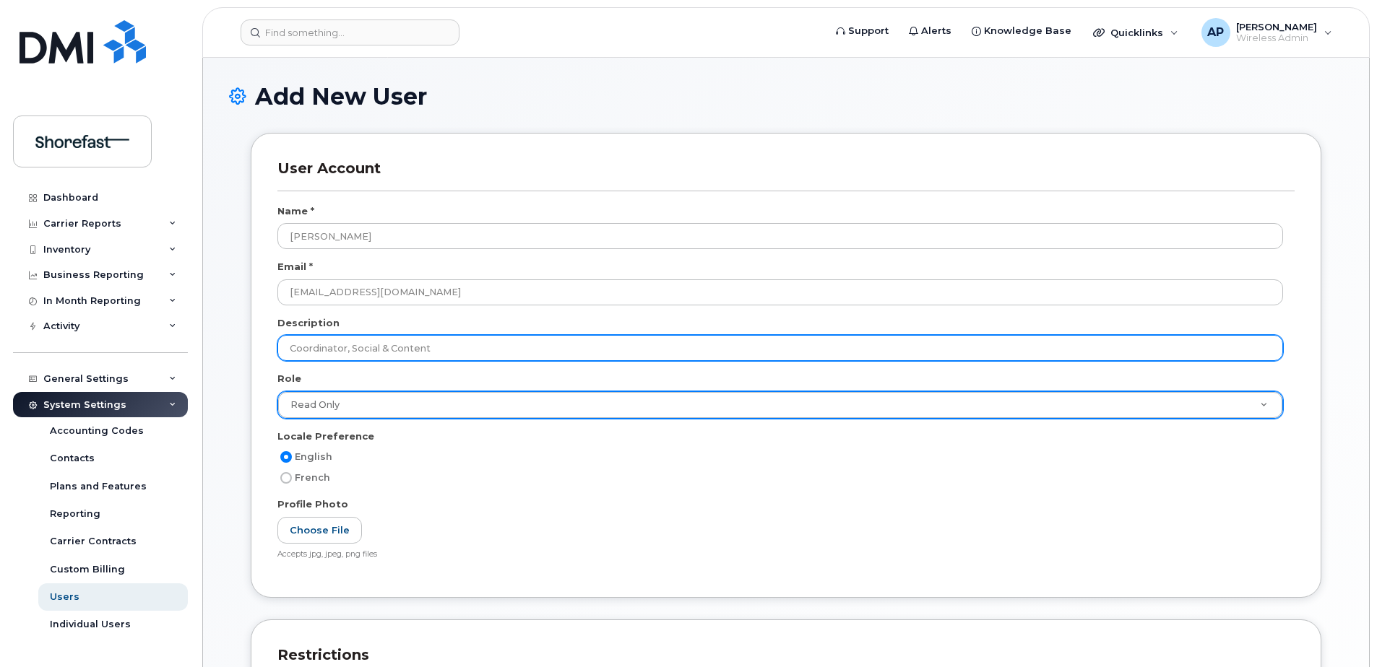
type input "Coordinator, Social & Content"
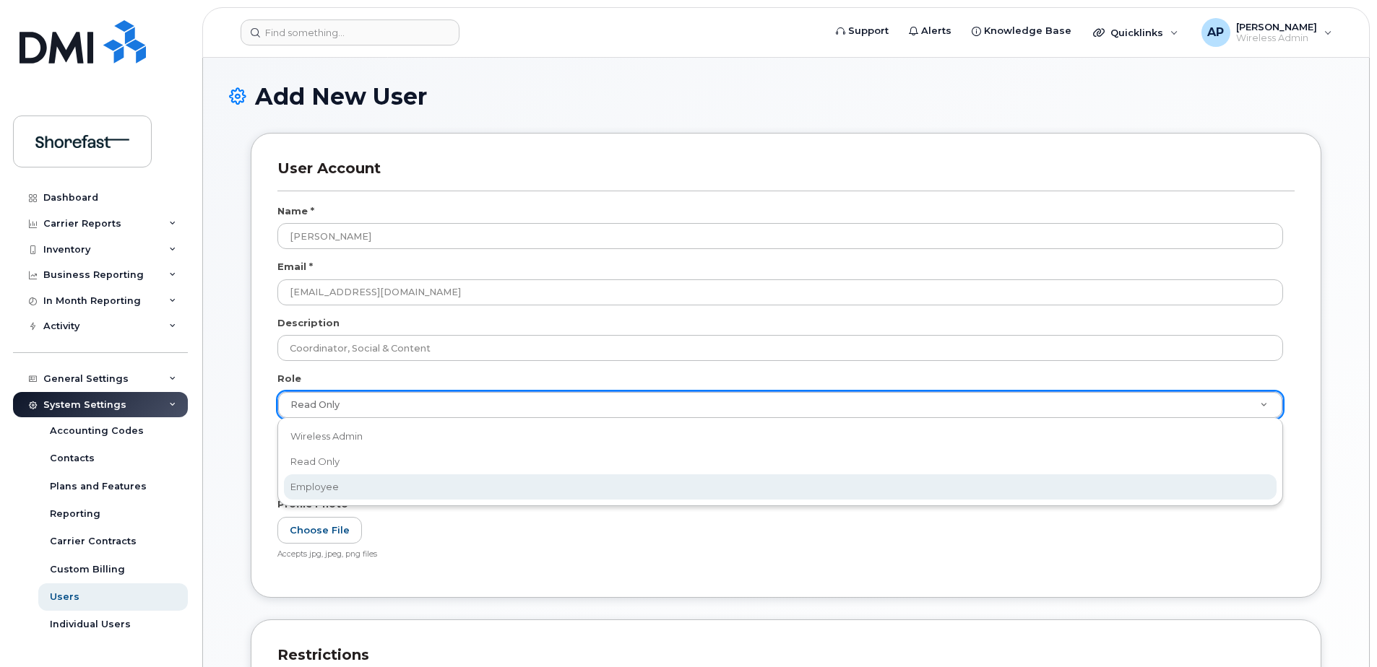
select select "employee"
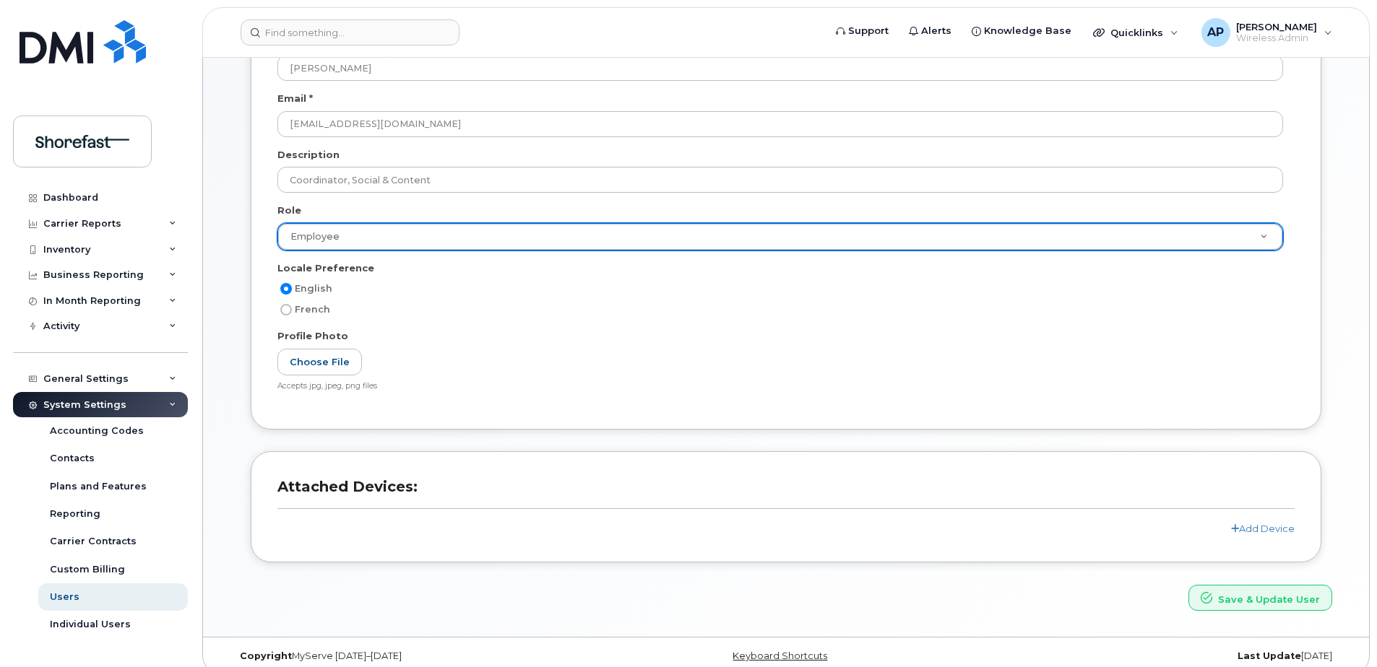
scroll to position [184, 0]
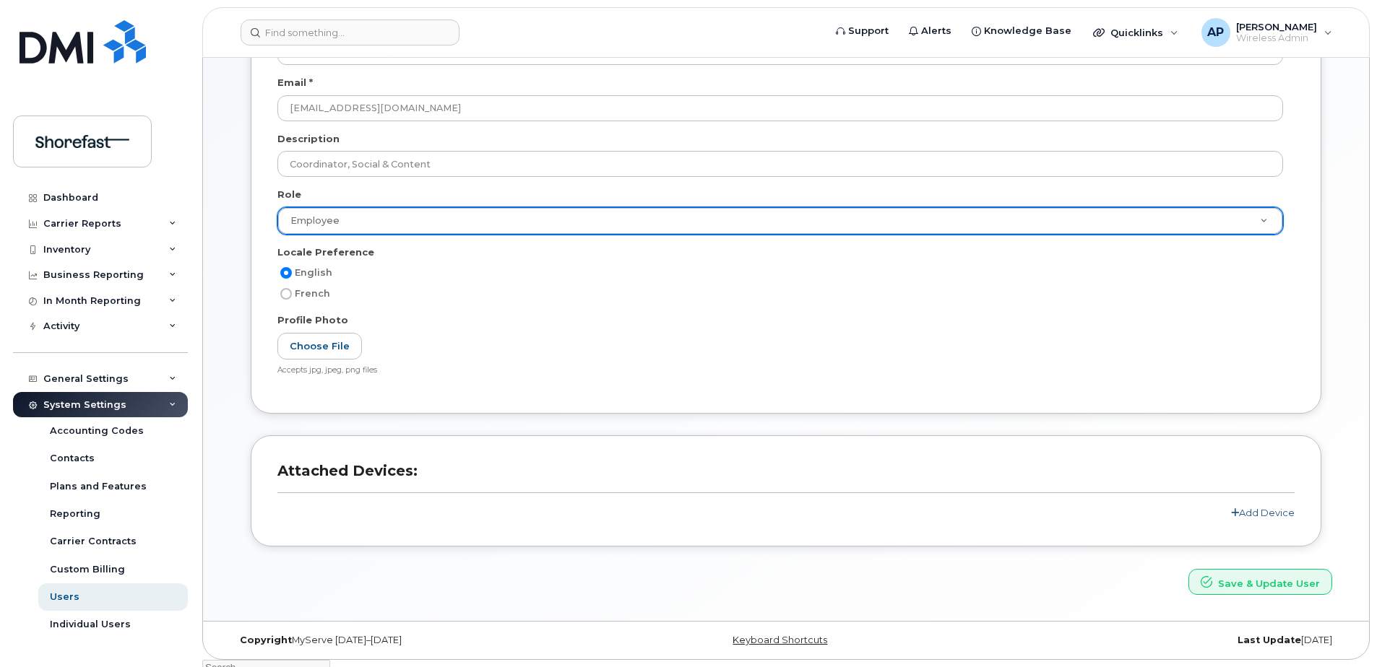
click at [1245, 512] on link "Add Device" at bounding box center [1263, 513] width 64 height 12
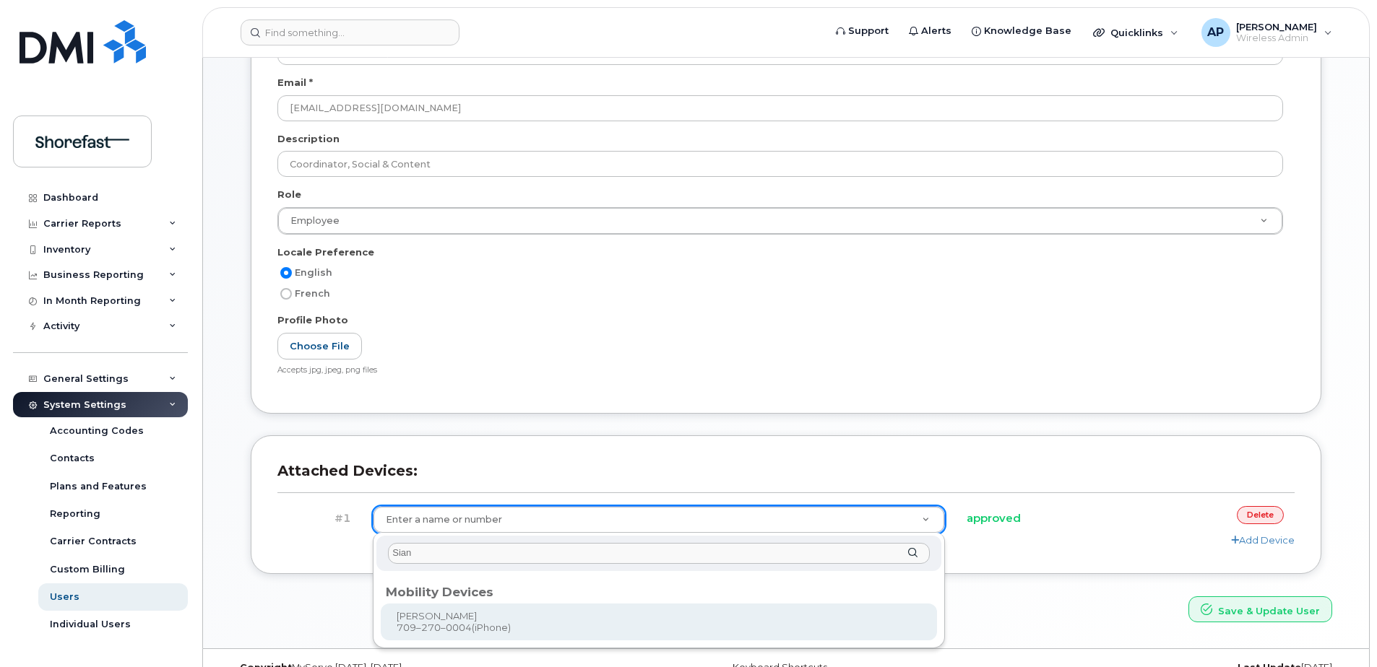
type input "Sian"
type input "705597"
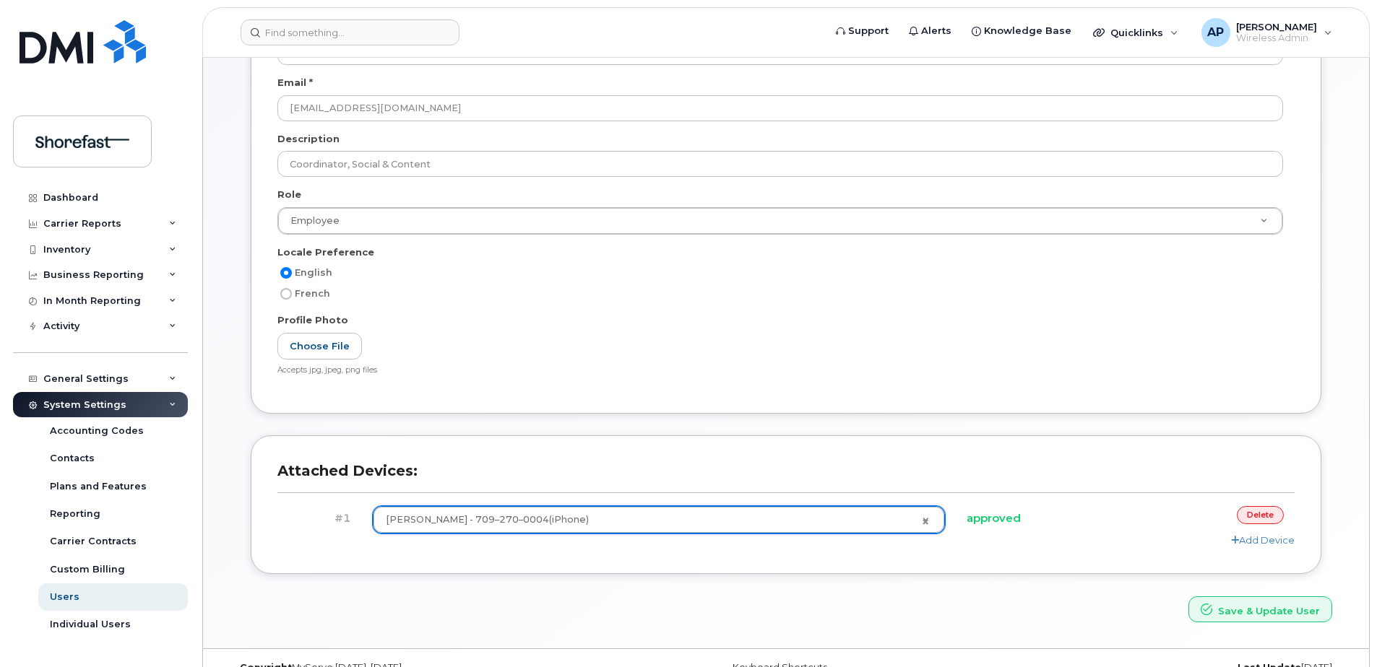
click at [990, 520] on h4 "approved" at bounding box center [1041, 519] width 148 height 12
click at [1231, 612] on button "Save & Update User" at bounding box center [1260, 610] width 144 height 27
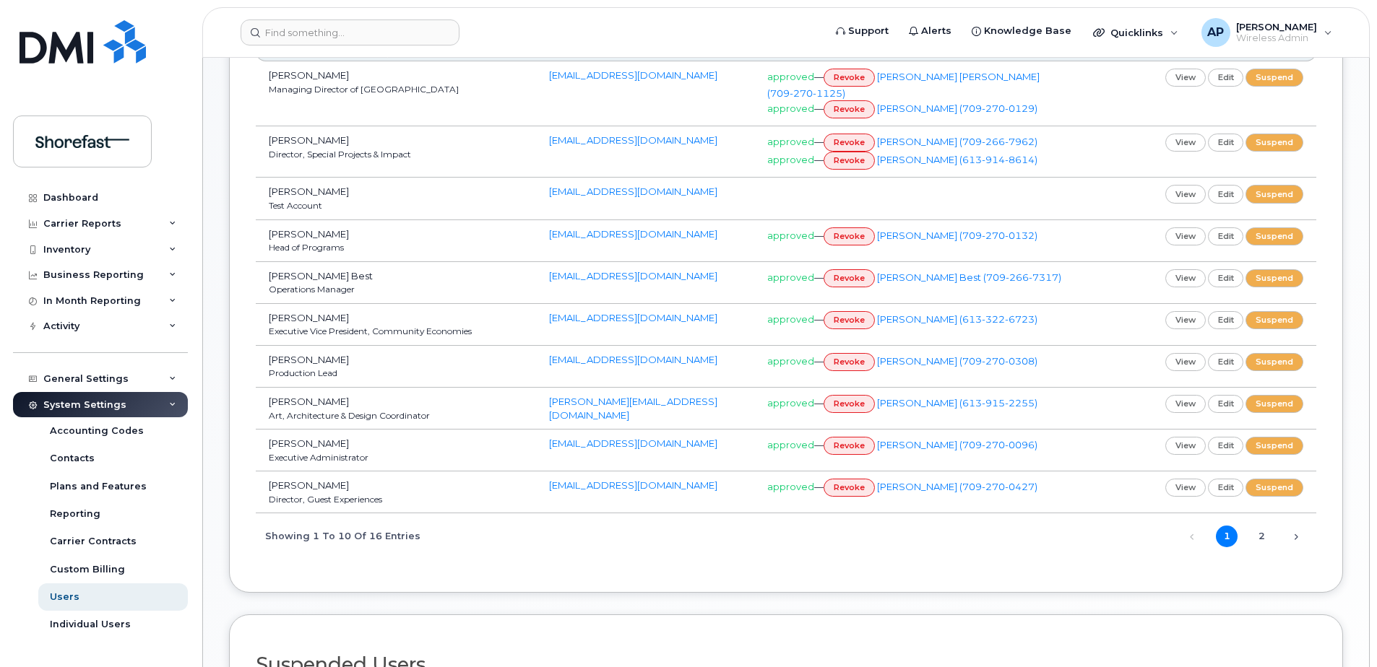
scroll to position [433, 0]
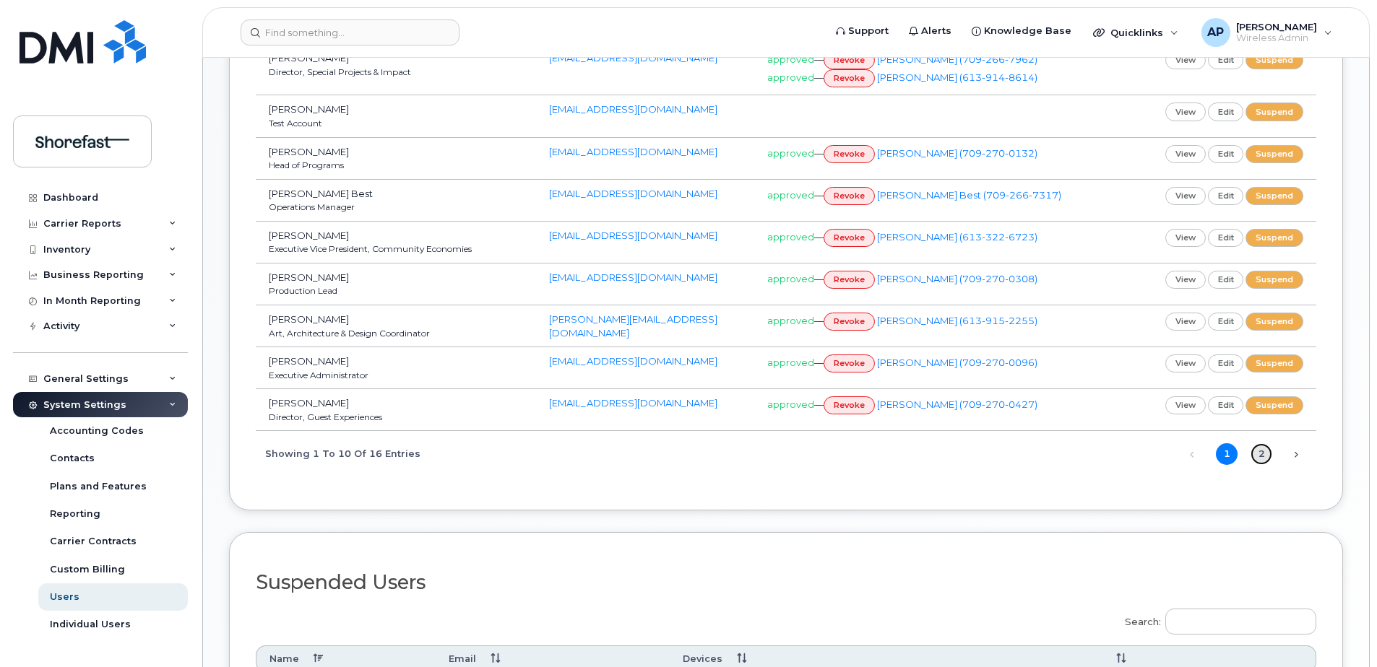
click at [1263, 459] on link "2" at bounding box center [1261, 455] width 22 height 22
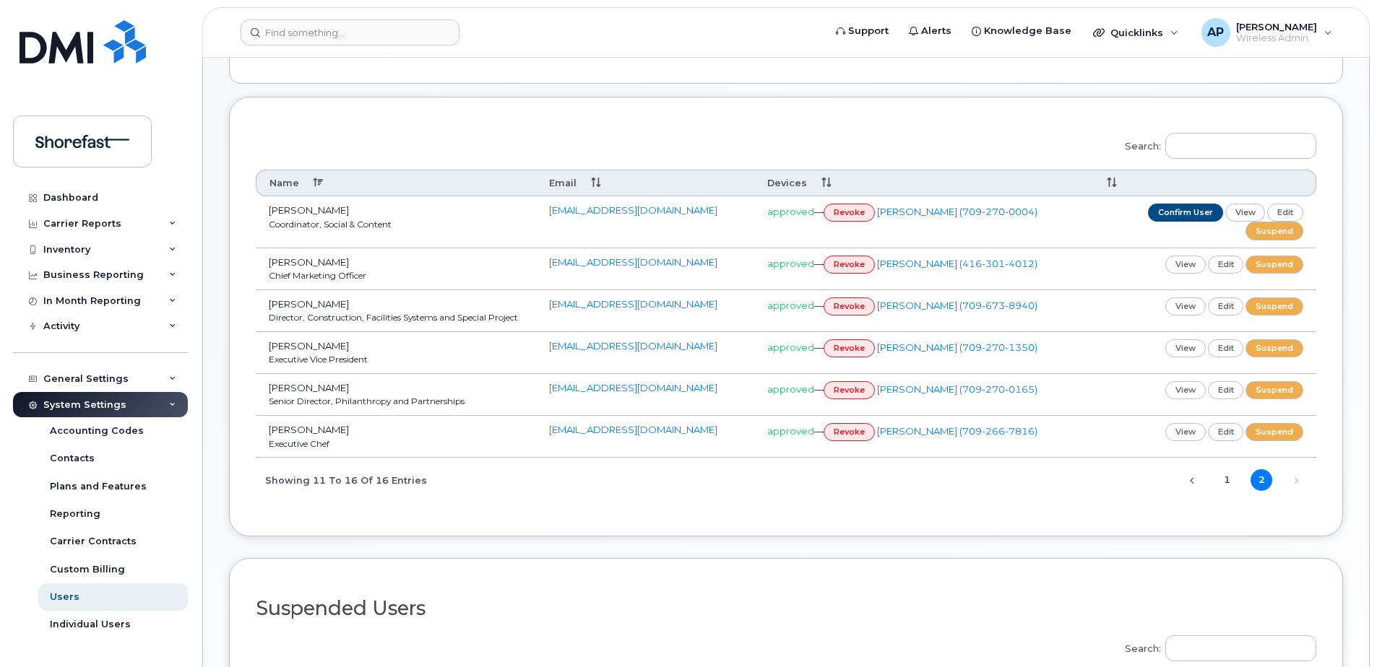
scroll to position [144, 0]
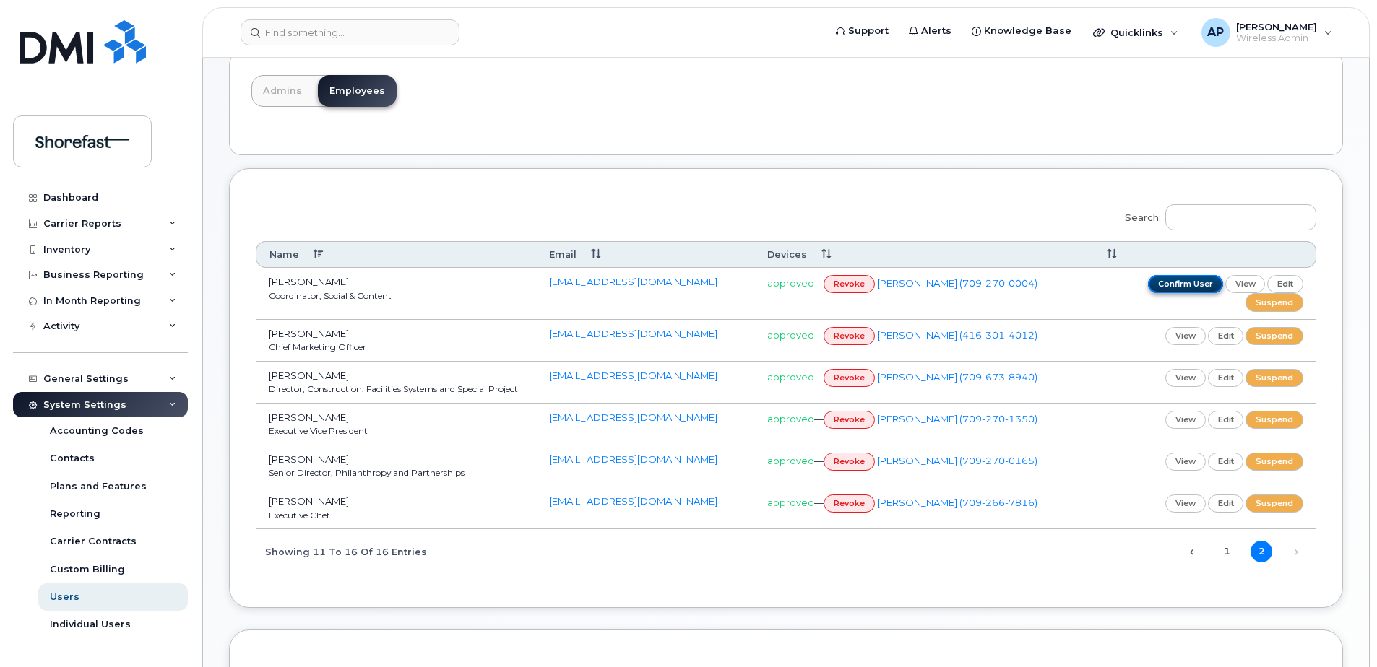
click at [1180, 283] on link "confirm user" at bounding box center [1185, 284] width 75 height 18
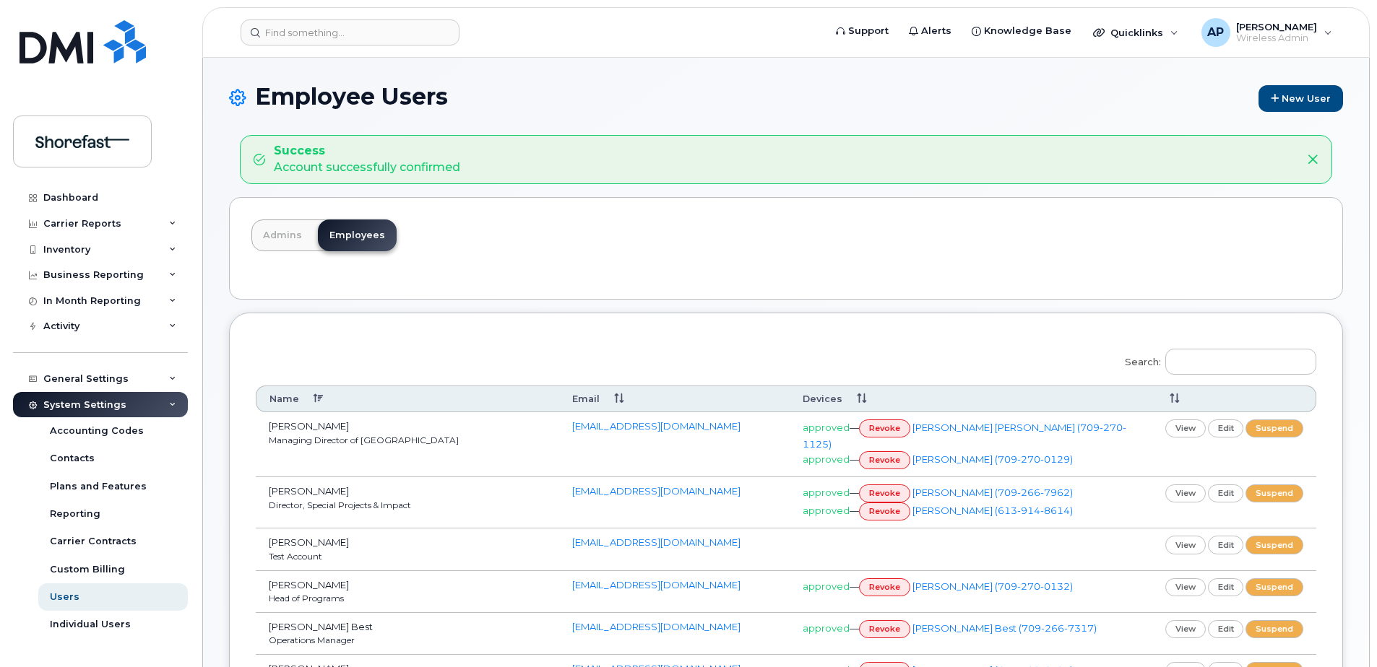
click at [1315, 161] on icon at bounding box center [1313, 160] width 12 height 12
